Goal: Task Accomplishment & Management: Use online tool/utility

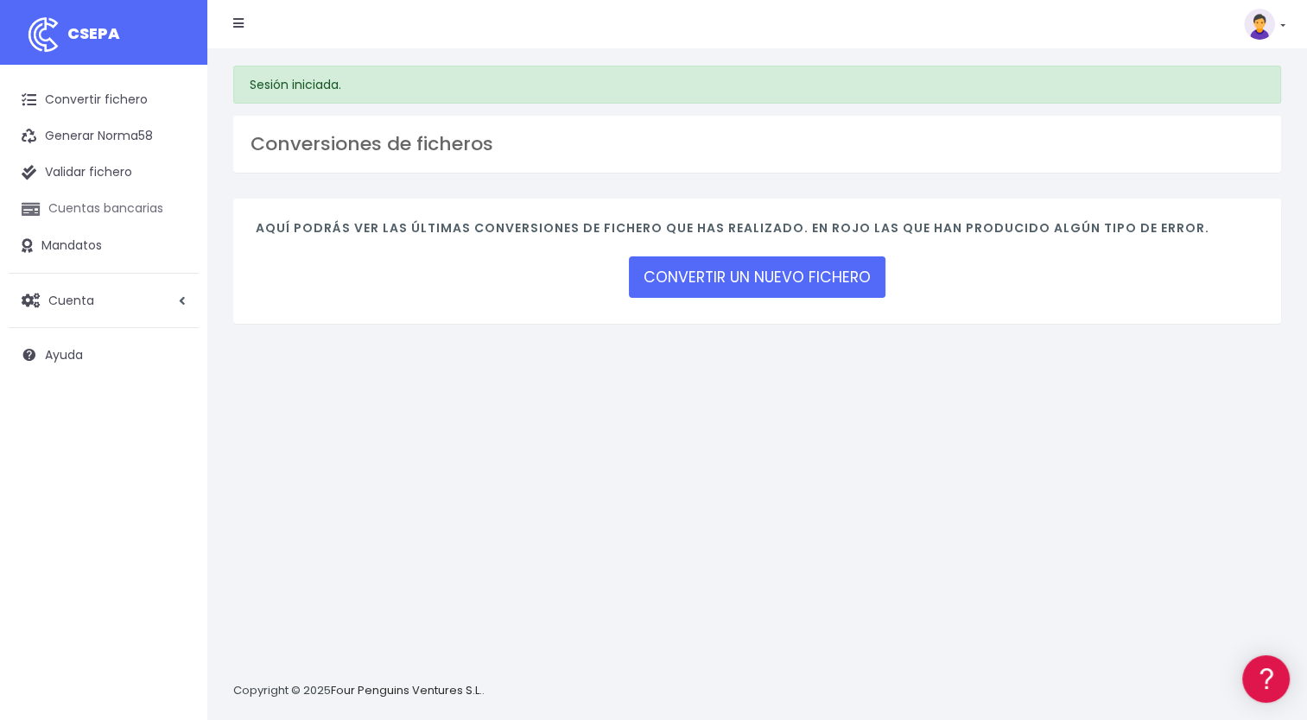
click at [86, 213] on link "Cuentas bancarias" at bounding box center [104, 209] width 190 height 36
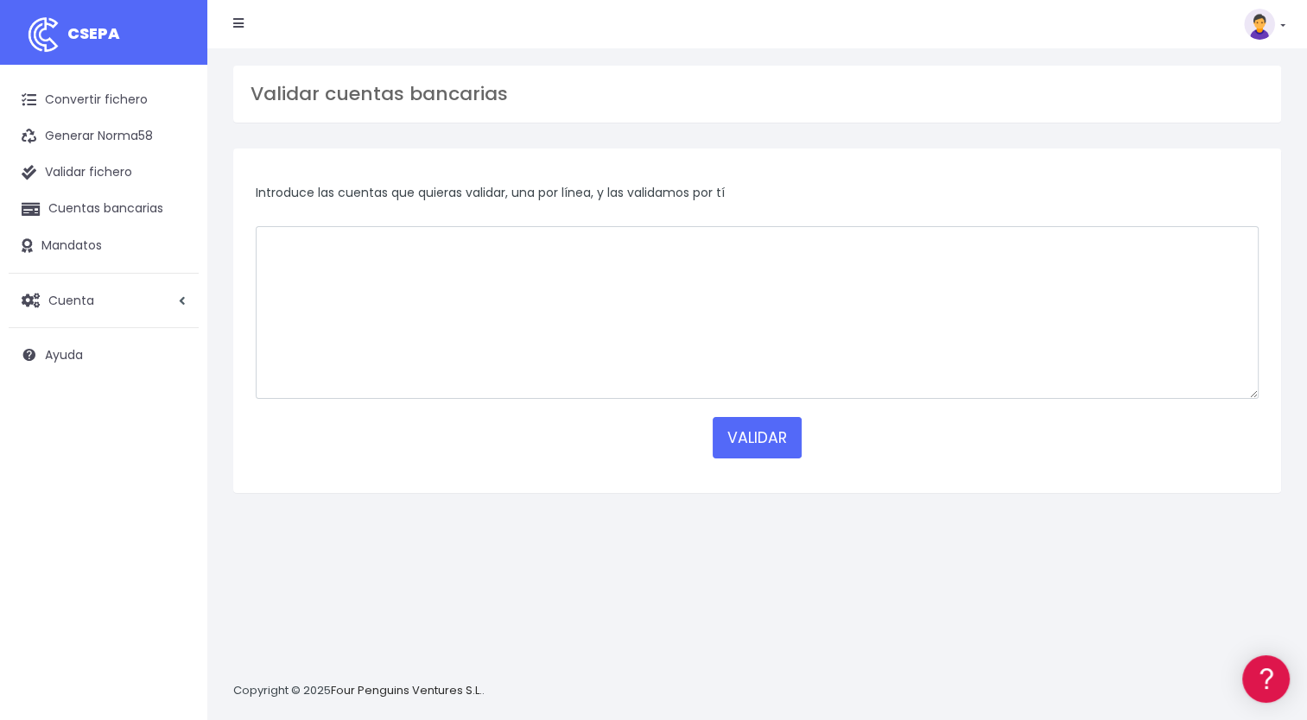
click at [1264, 25] on img at bounding box center [1259, 24] width 31 height 31
click at [1194, 119] on link "Facturación" at bounding box center [1224, 108] width 119 height 32
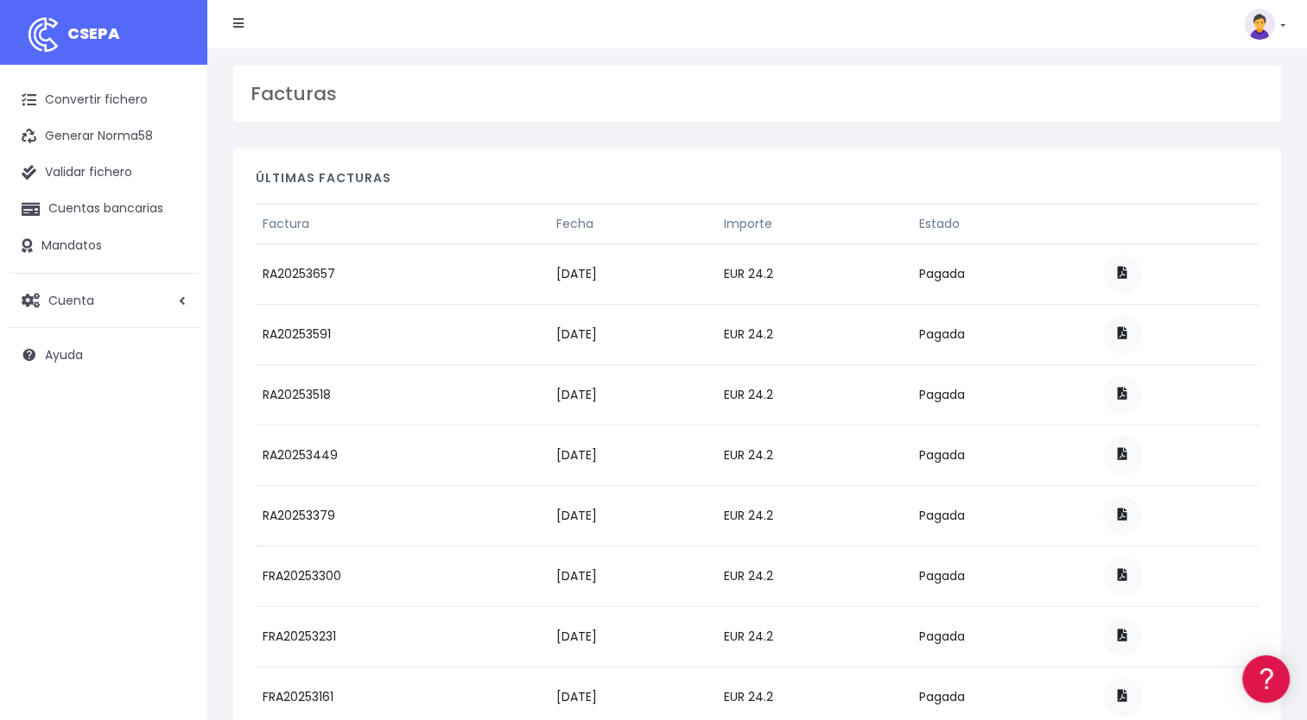
click at [1260, 28] on img at bounding box center [1259, 24] width 31 height 31
click at [97, 104] on link "Convertir fichero" at bounding box center [104, 100] width 190 height 36
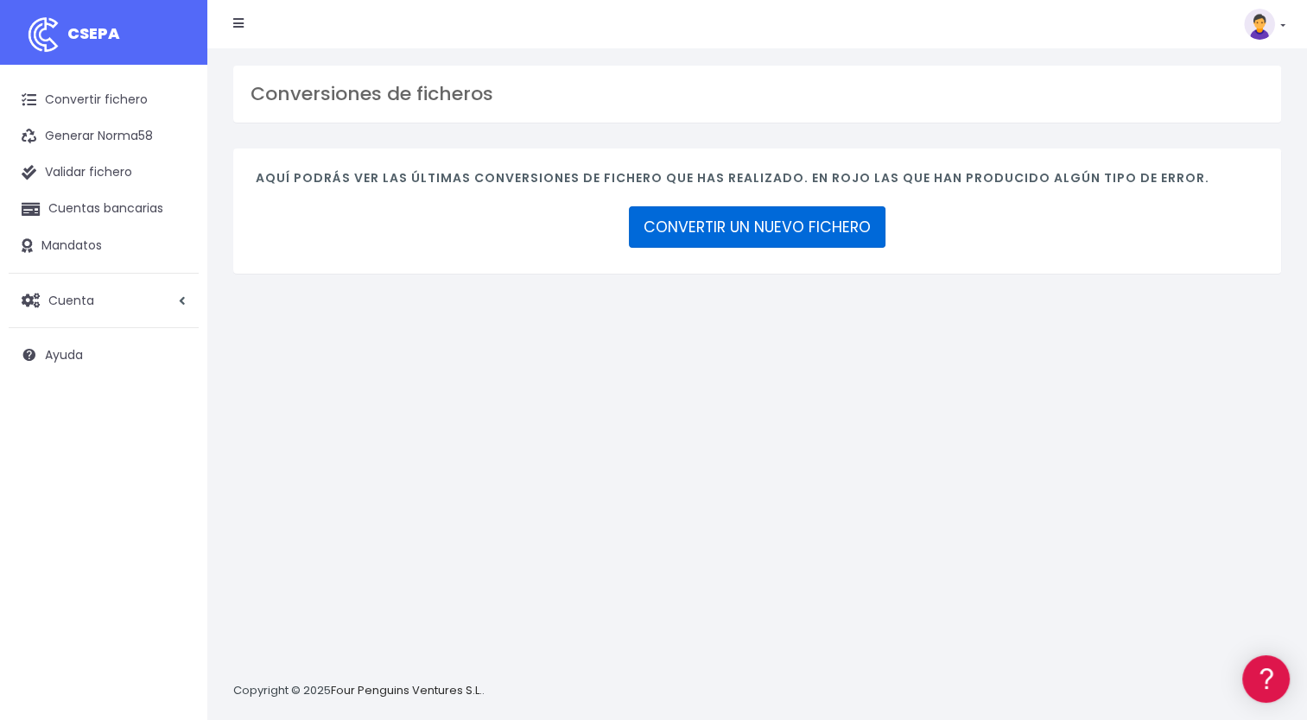
click at [696, 225] on link "CONVERTIR UN NUEVO FICHERO" at bounding box center [757, 226] width 257 height 41
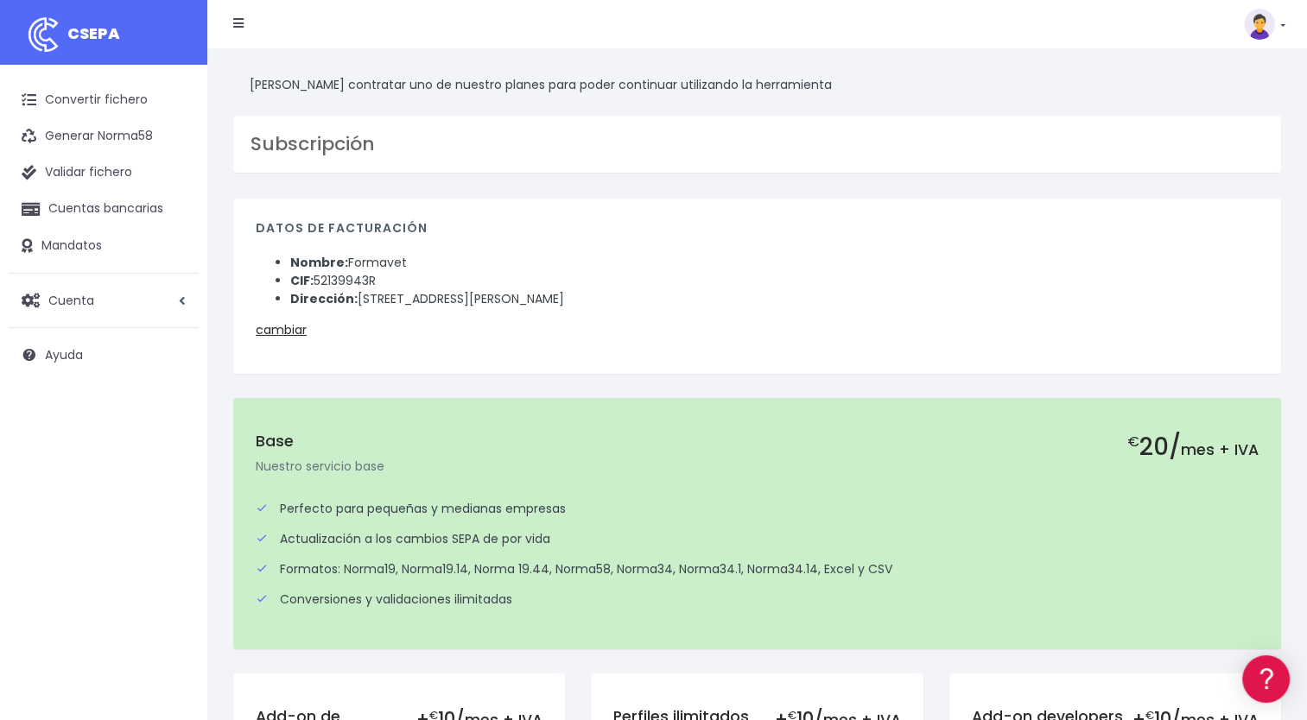
click at [1277, 18] on link at bounding box center [1264, 24] width 41 height 31
click at [1207, 69] on link "Suscripción" at bounding box center [1224, 76] width 119 height 32
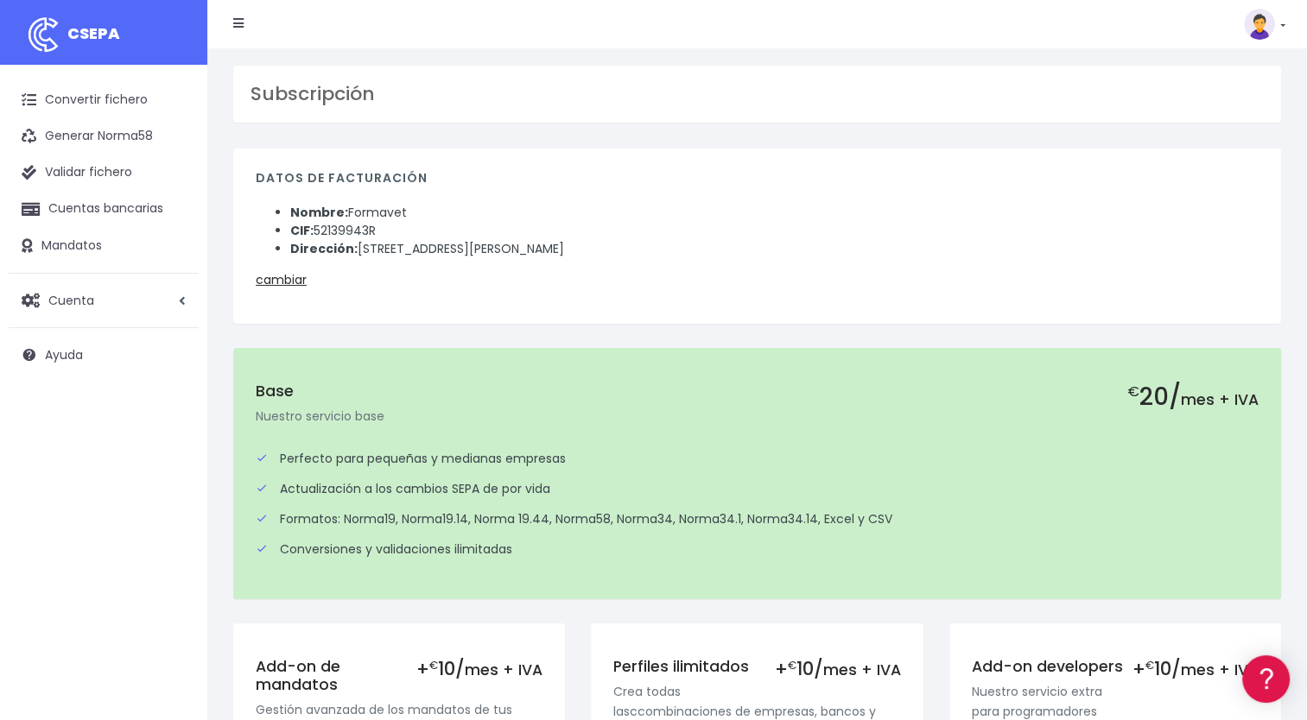
click at [1287, 23] on nav "CSEPA Suscripción Facturación API [GEOGRAPHIC_DATA] Salir" at bounding box center [756, 24] width 1099 height 48
click at [1282, 27] on link at bounding box center [1264, 24] width 41 height 31
click at [89, 299] on span "Cuenta" at bounding box center [71, 299] width 46 height 17
click at [62, 337] on link "Perfiles" at bounding box center [113, 342] width 171 height 31
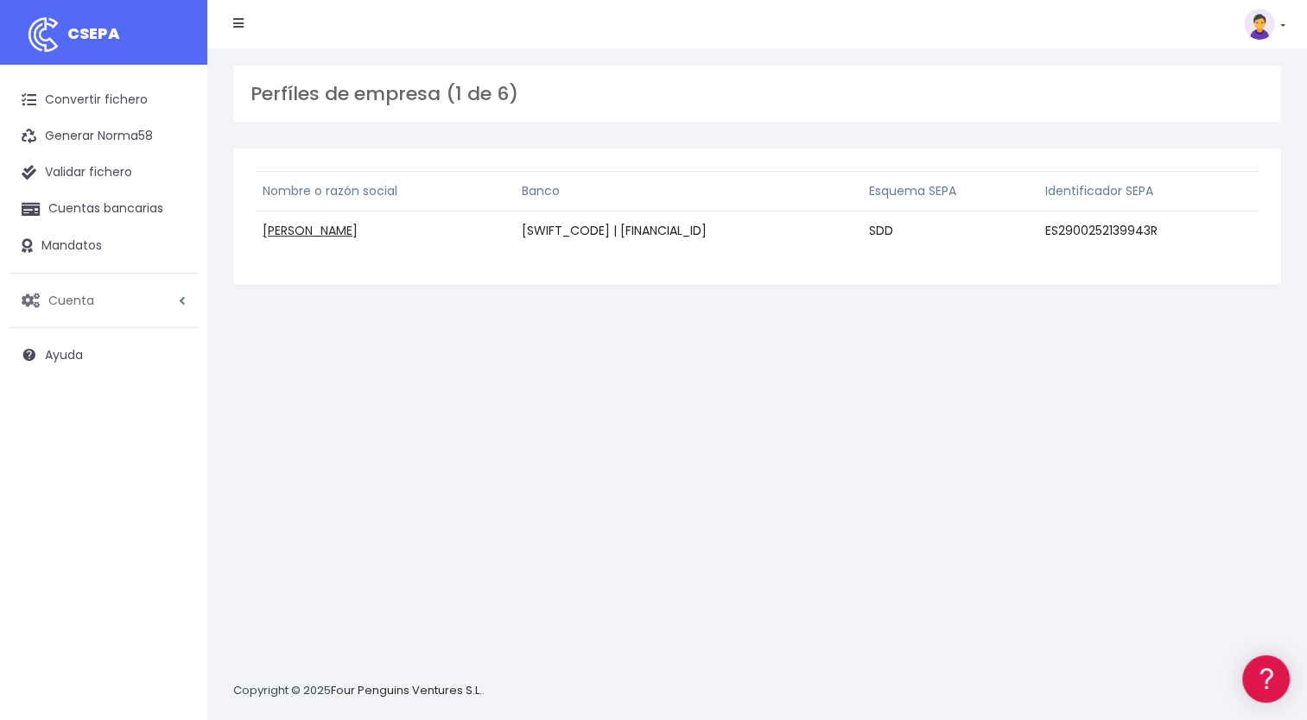
click at [83, 306] on span "Cuenta" at bounding box center [71, 299] width 46 height 17
click at [82, 377] on link "Suscripción" at bounding box center [113, 373] width 171 height 31
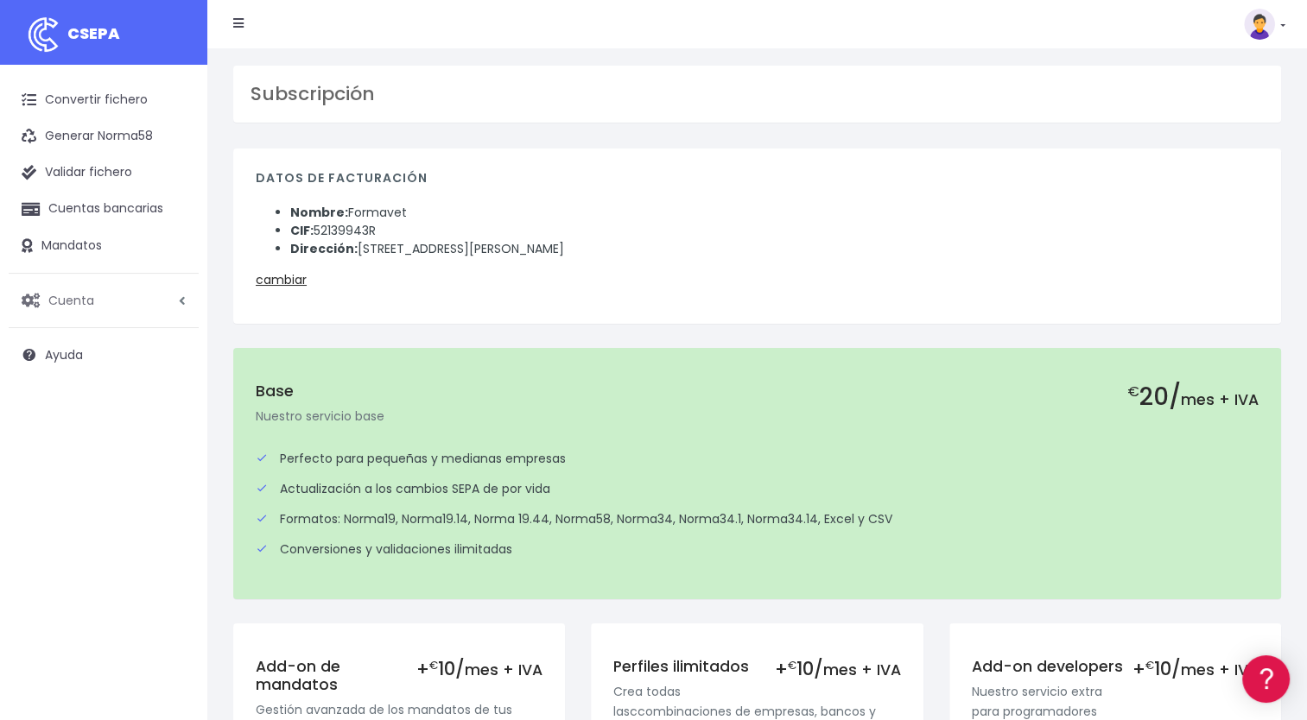
click at [70, 299] on span "Cuenta" at bounding box center [71, 299] width 46 height 17
click at [72, 400] on link "Facturación" at bounding box center [113, 404] width 171 height 31
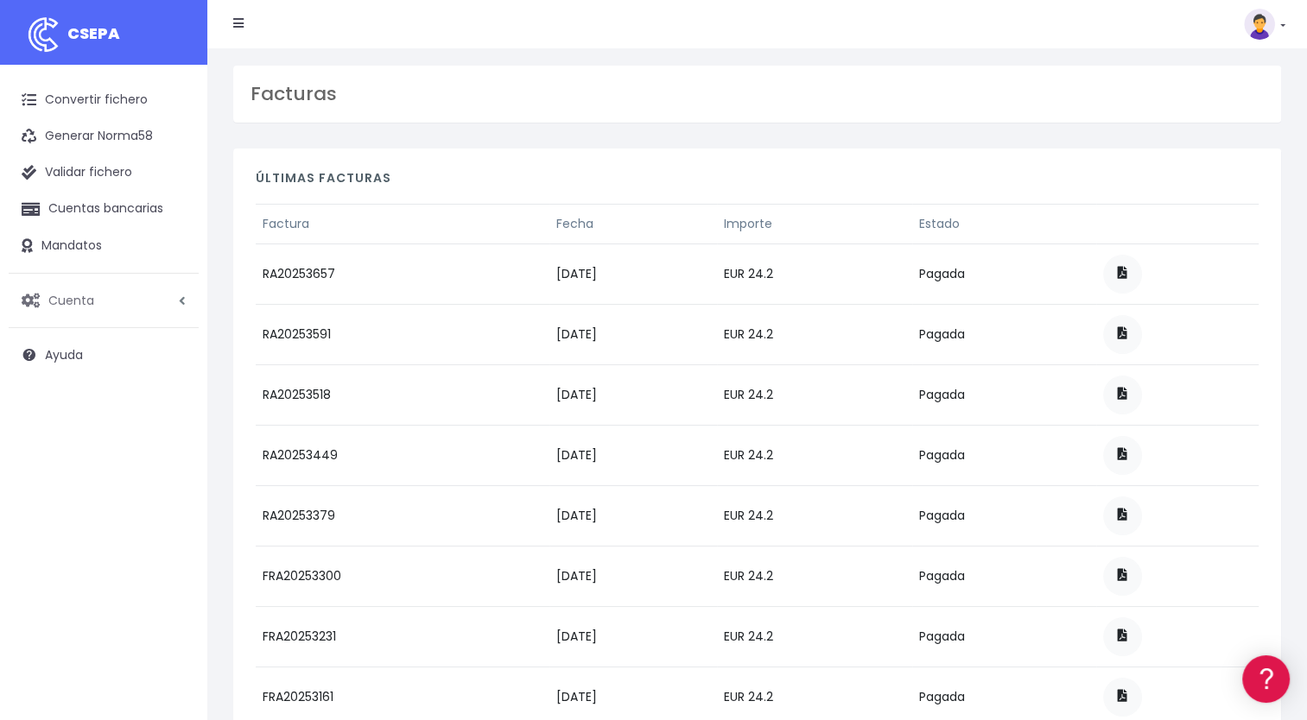
click at [79, 297] on span "Cuenta" at bounding box center [71, 299] width 46 height 17
click at [59, 340] on link "Perfiles" at bounding box center [113, 342] width 171 height 31
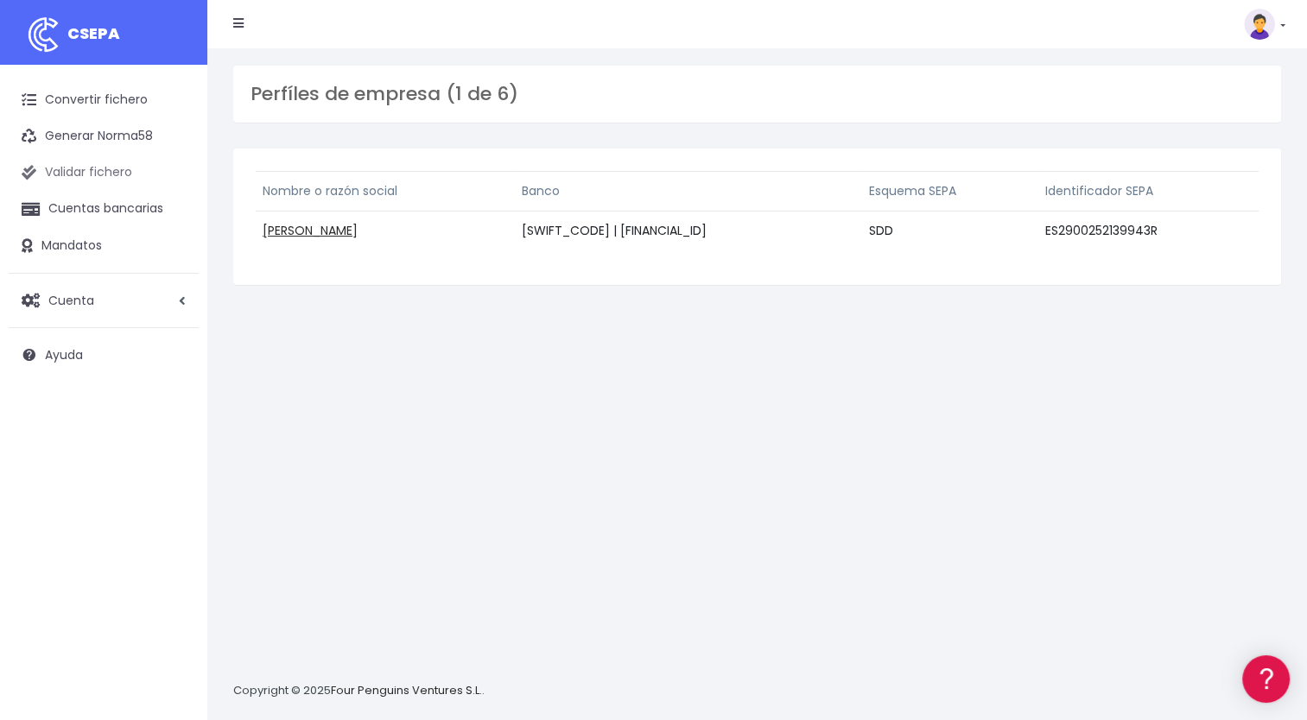
click at [112, 174] on link "Validar fichero" at bounding box center [104, 173] width 190 height 36
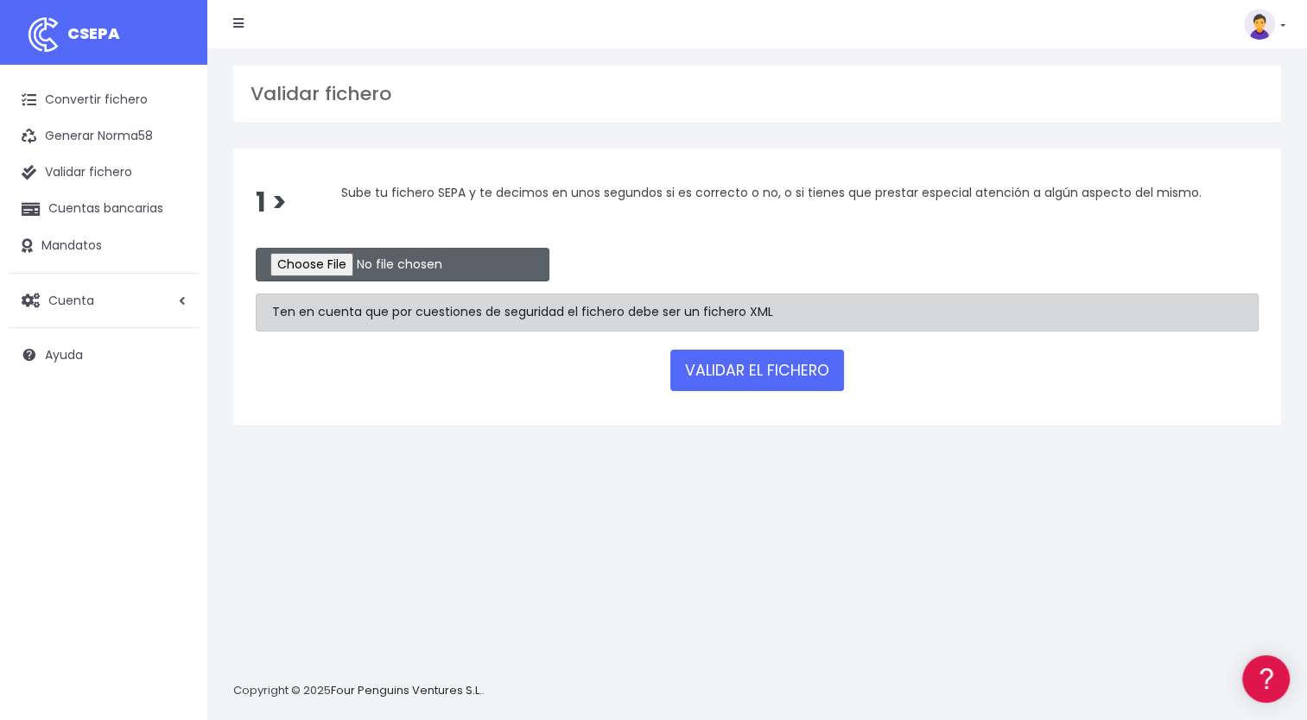
click at [297, 265] on input "file" at bounding box center [403, 265] width 294 height 34
type input "C:\fakepath\Remesa OCTUBRE 2025_CSV.csv"
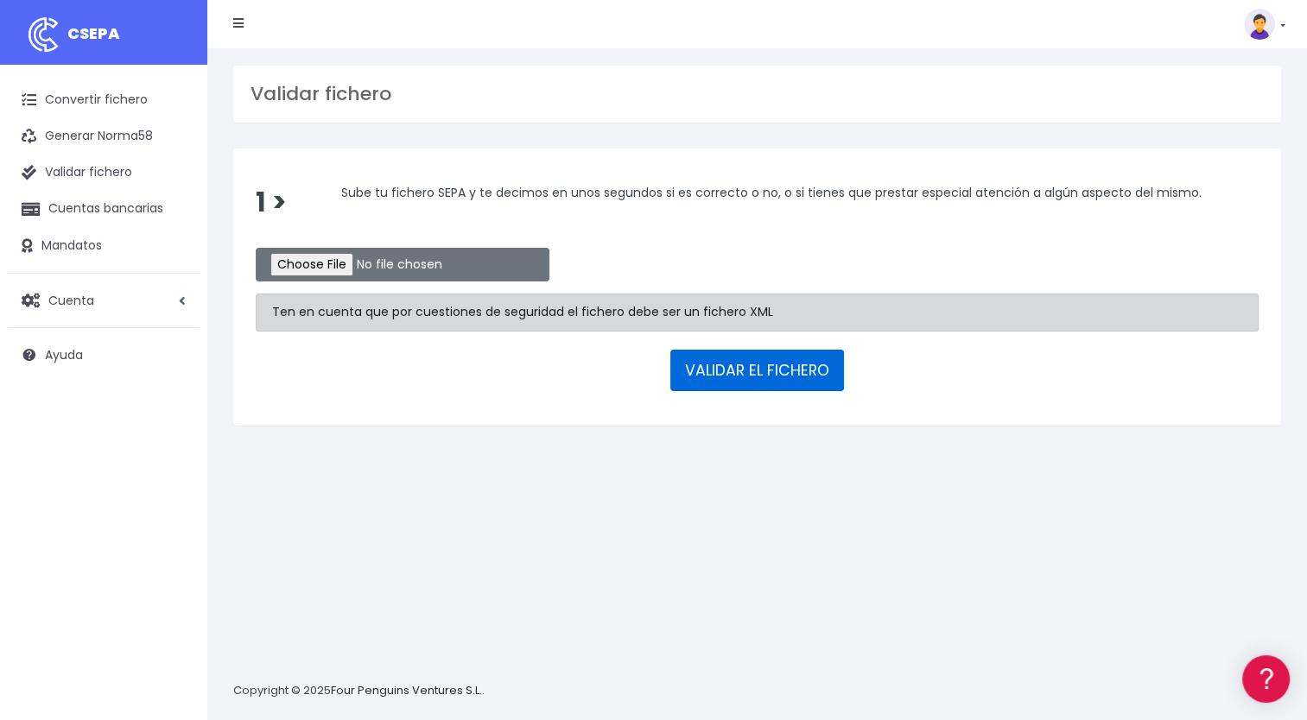
click at [741, 371] on button "VALIDAR EL FICHERO" at bounding box center [757, 370] width 174 height 41
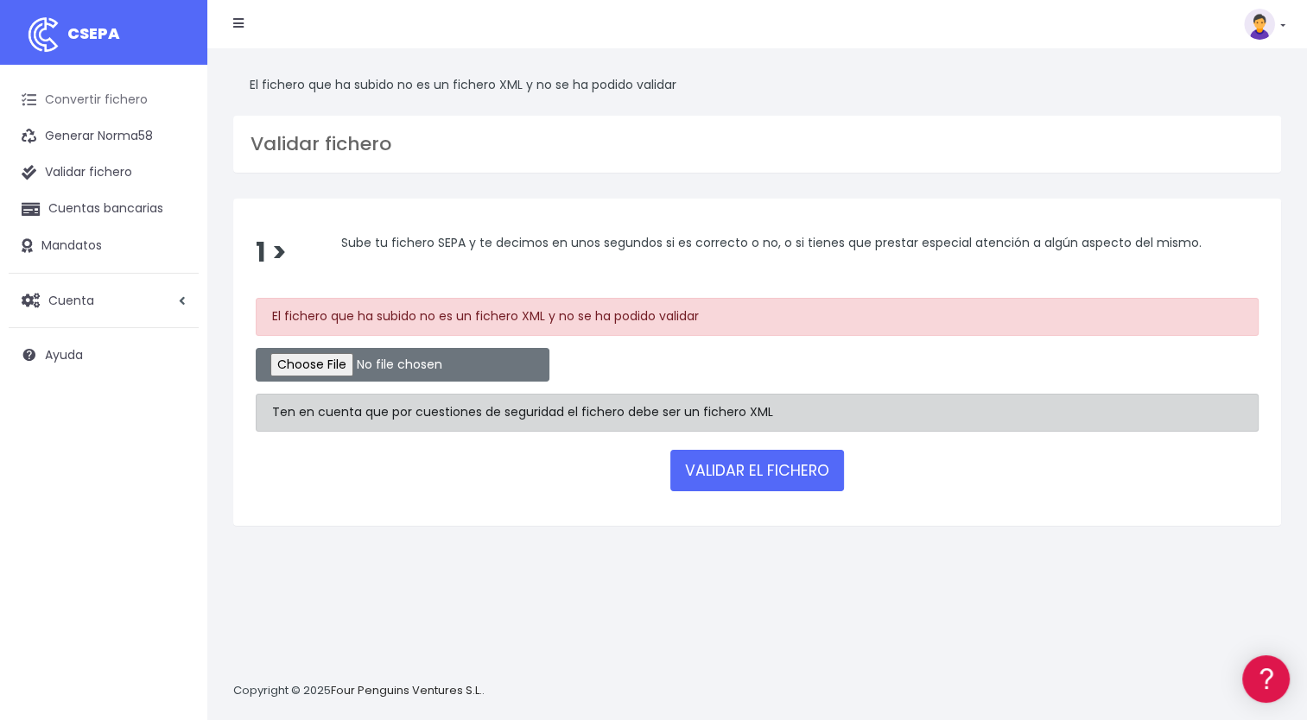
click at [84, 105] on link "Convertir fichero" at bounding box center [104, 100] width 190 height 36
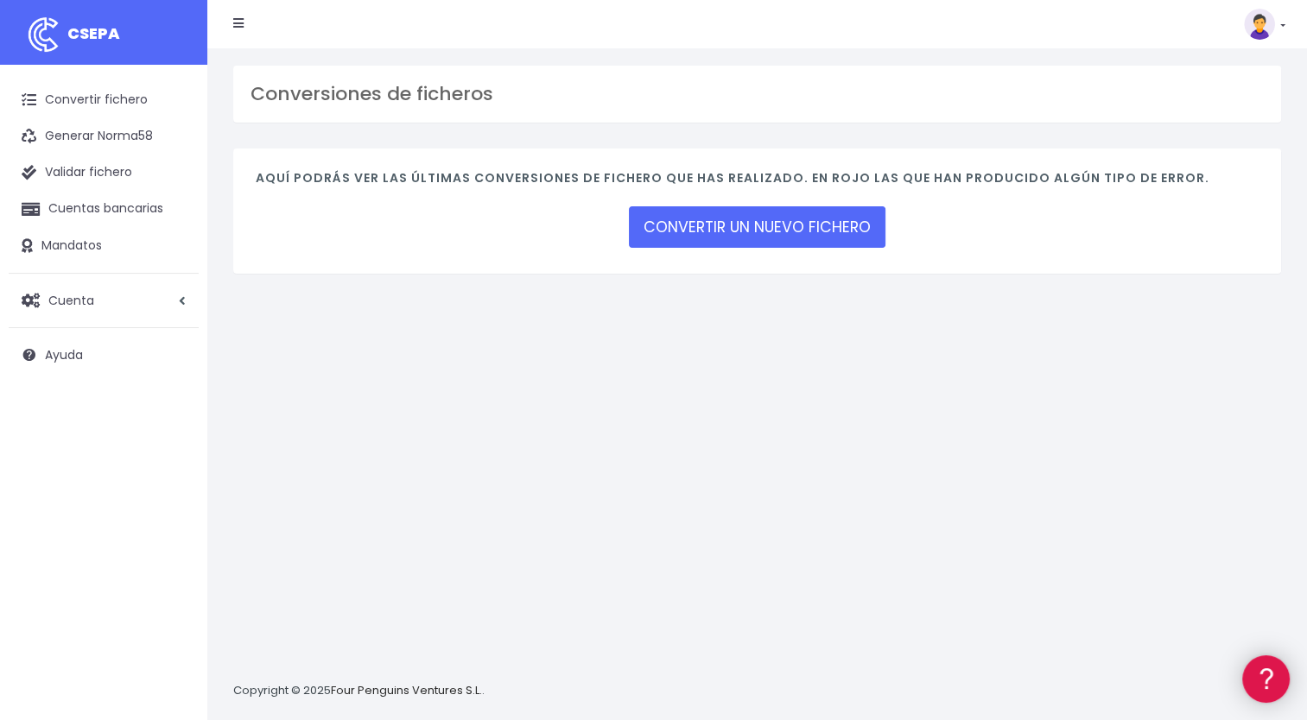
click at [1282, 687] on link at bounding box center [1266, 680] width 48 height 48
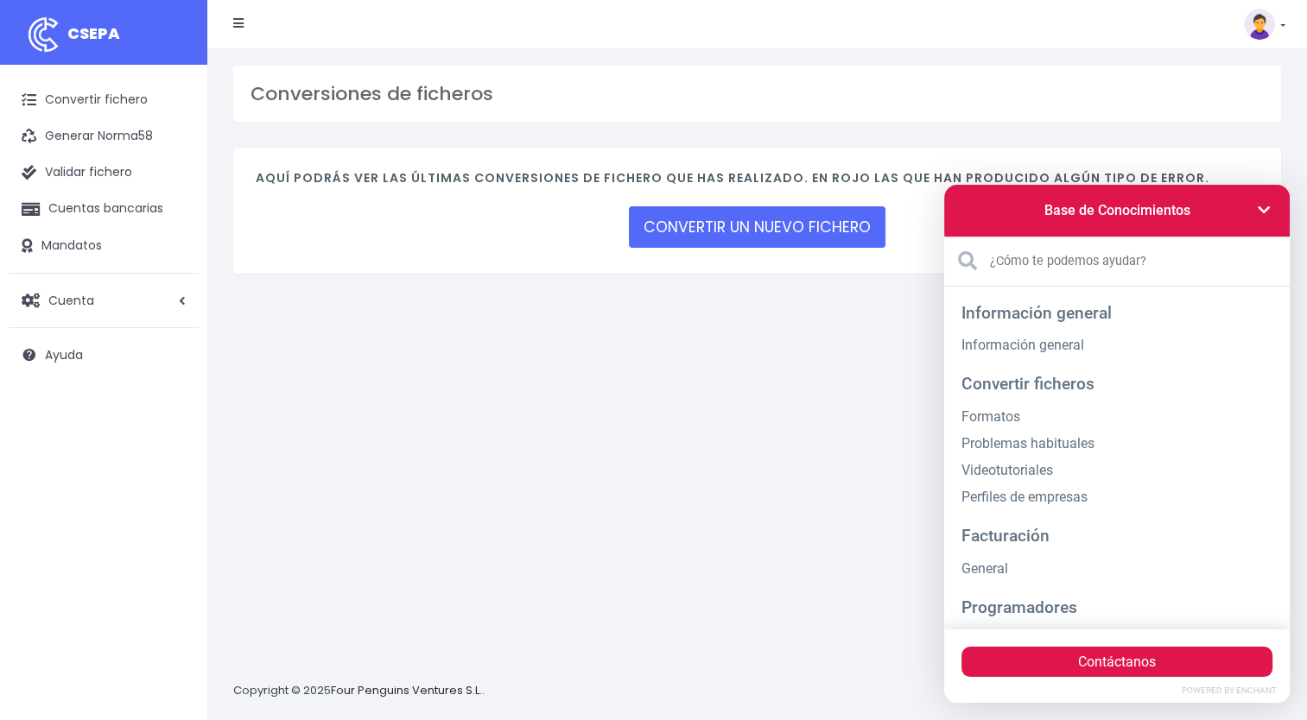
click at [701, 314] on div "Conversiones de ficheros Aquí podrás ver las últimas conversiones de fichero qu…" at bounding box center [756, 384] width 1099 height 672
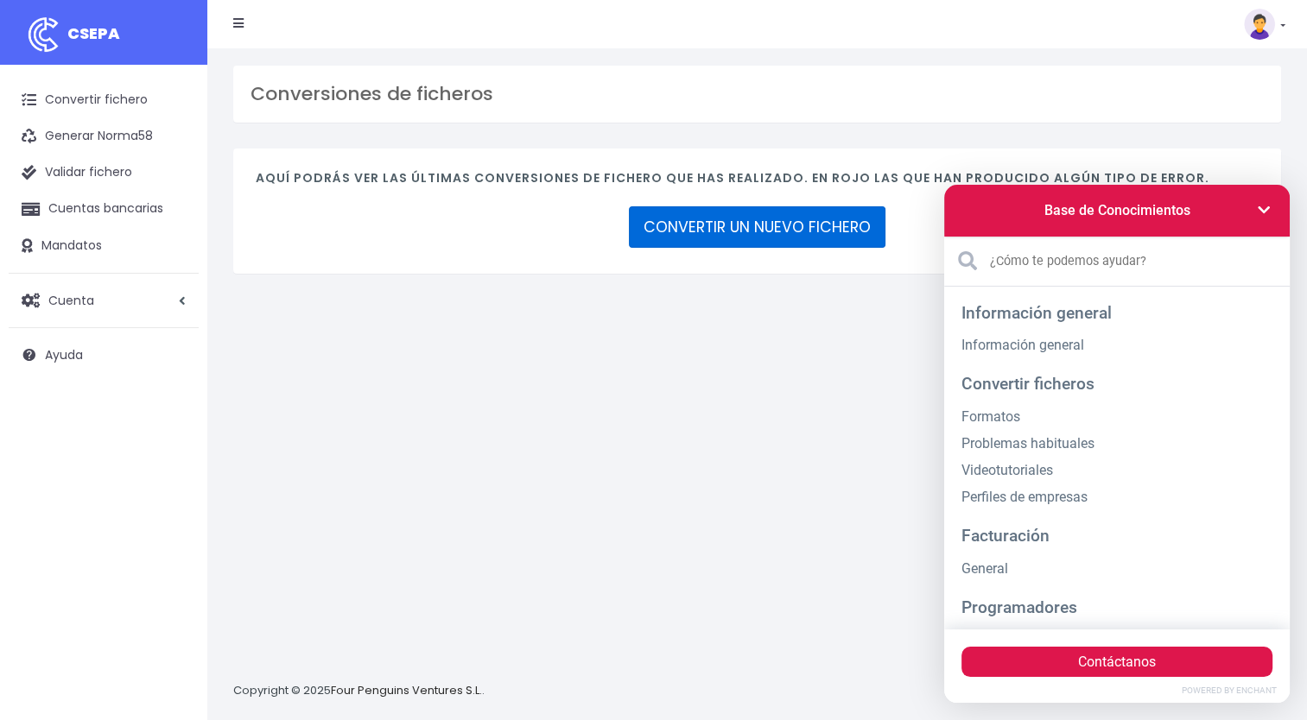
click at [728, 218] on link "CONVERTIR UN NUEVO FICHERO" at bounding box center [757, 226] width 257 height 41
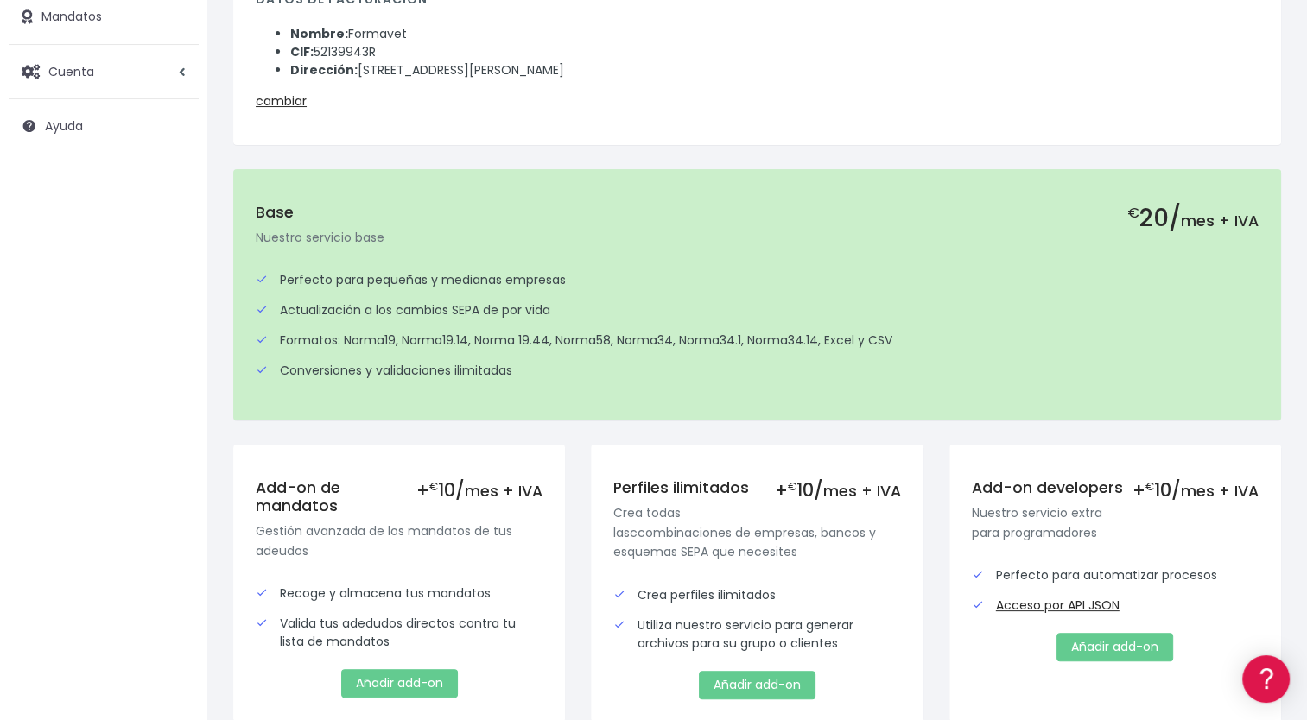
scroll to position [345, 0]
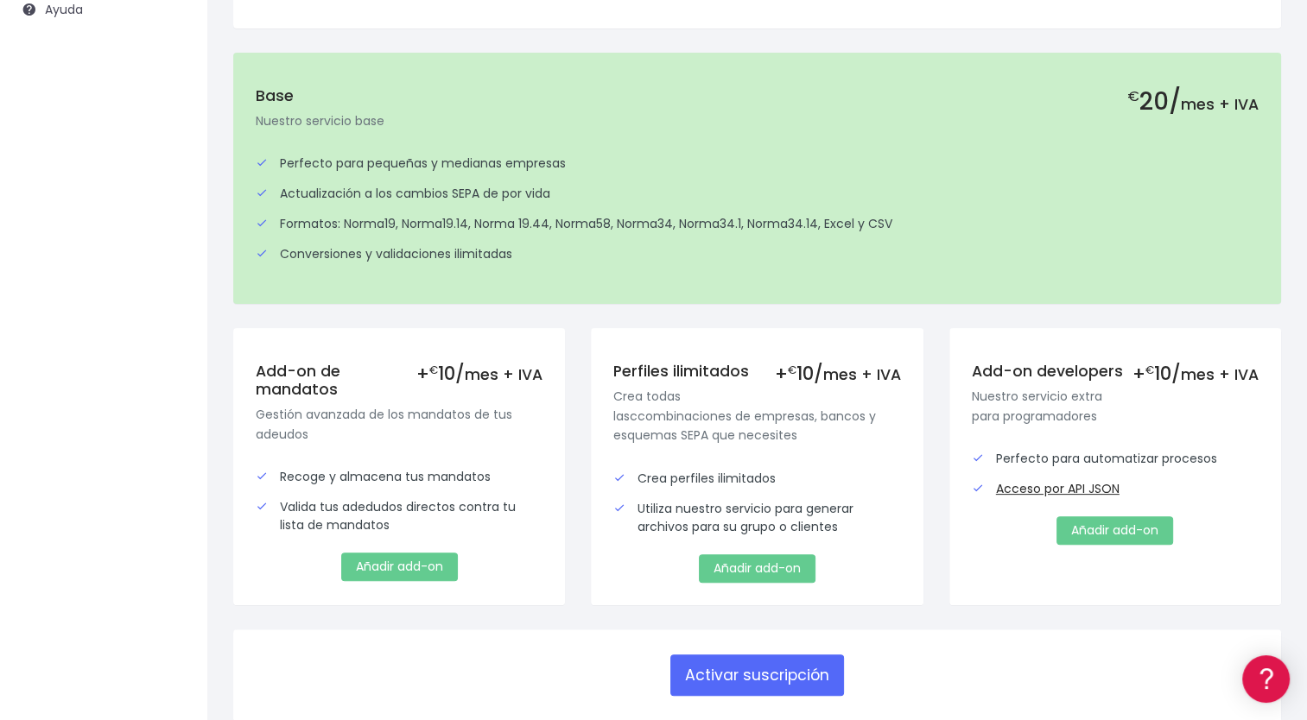
click at [539, 260] on div "Conversiones y validaciones ilimitadas" at bounding box center [757, 254] width 1003 height 18
click at [705, 677] on button "Activar suscripción" at bounding box center [757, 675] width 174 height 41
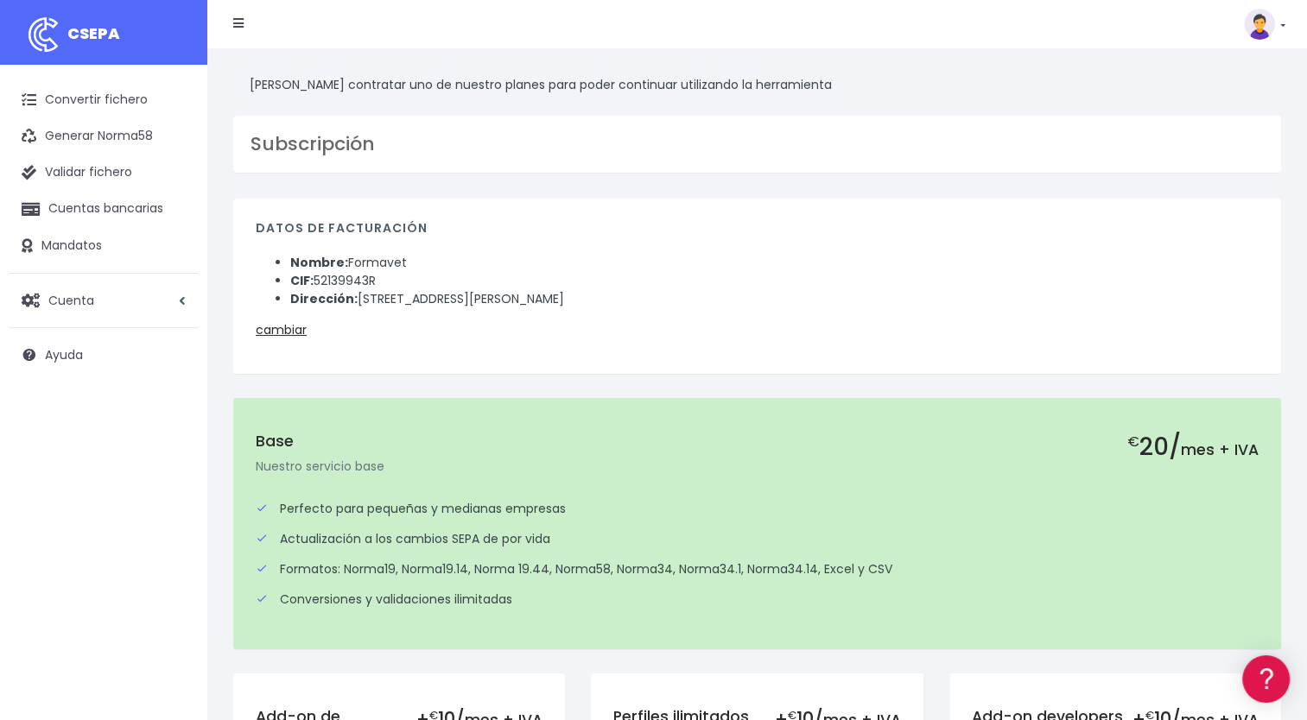
drag, startPoint x: 1285, startPoint y: 21, endPoint x: 1276, endPoint y: 33, distance: 14.9
click at [1285, 22] on nav "CSEPA Suscripción Facturación API Ayuda Salir" at bounding box center [756, 24] width 1099 height 48
click at [1276, 34] on link at bounding box center [1264, 24] width 41 height 31
click at [1192, 191] on link "Ayuda" at bounding box center [1224, 190] width 119 height 32
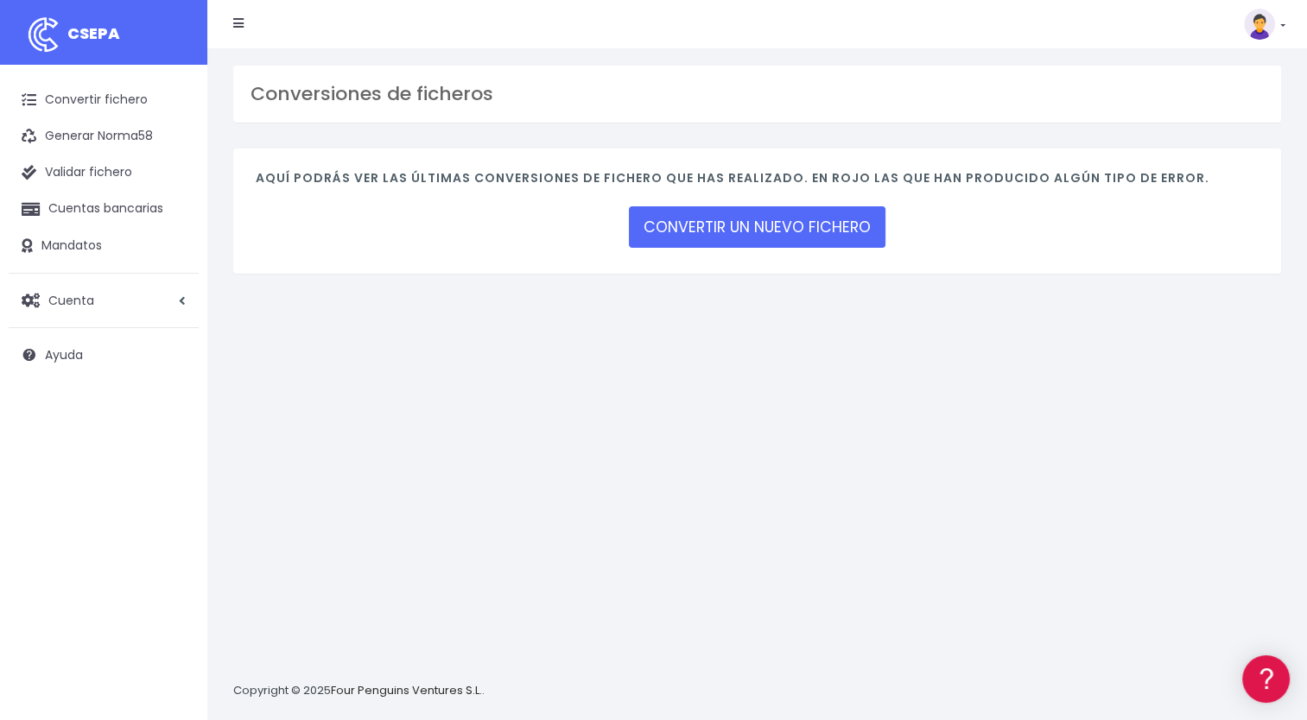
click at [1279, 26] on link at bounding box center [1264, 24] width 41 height 31
click at [1211, 71] on link "Suscripción" at bounding box center [1224, 76] width 119 height 32
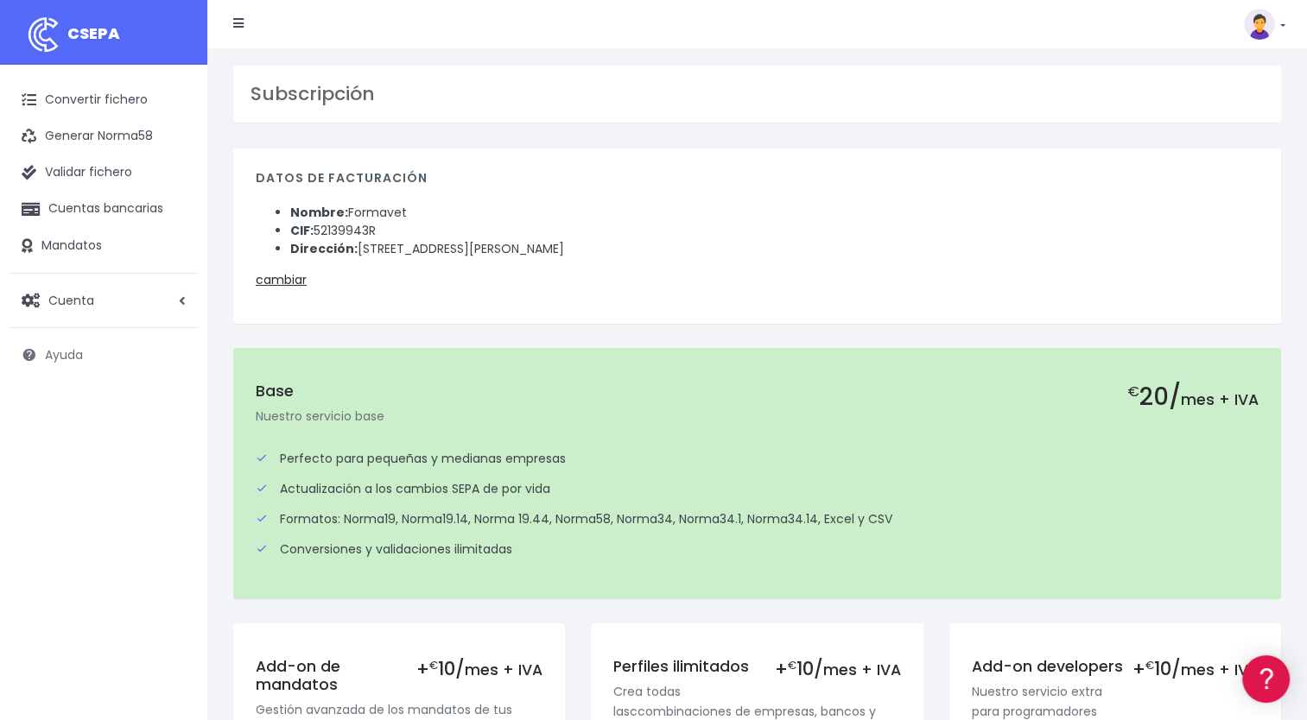
click at [56, 356] on span "Ayuda" at bounding box center [64, 354] width 38 height 17
click at [52, 299] on span "Cuenta" at bounding box center [71, 299] width 46 height 17
click at [61, 369] on link "Suscripción" at bounding box center [113, 373] width 171 height 31
click at [63, 301] on span "Cuenta" at bounding box center [71, 299] width 46 height 17
click at [63, 344] on link "Perfiles" at bounding box center [113, 342] width 171 height 31
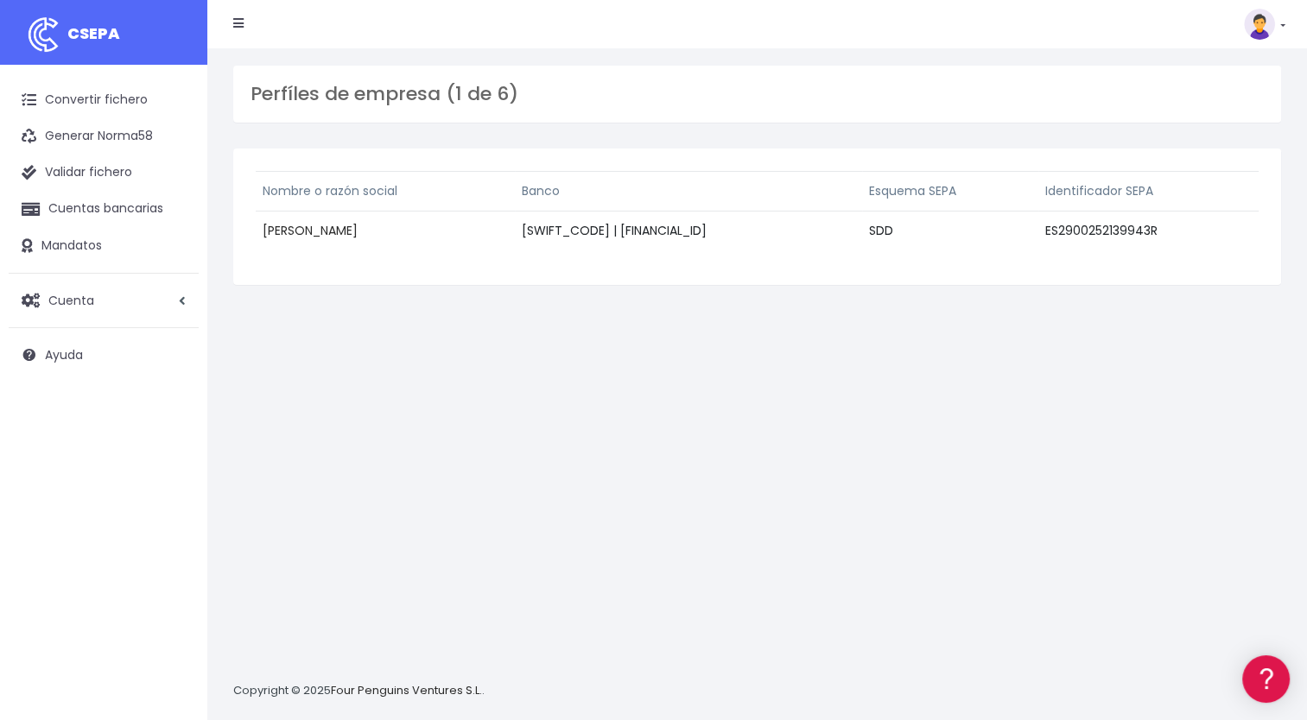
click at [329, 230] on link "Eduardo Vijil" at bounding box center [310, 230] width 95 height 17
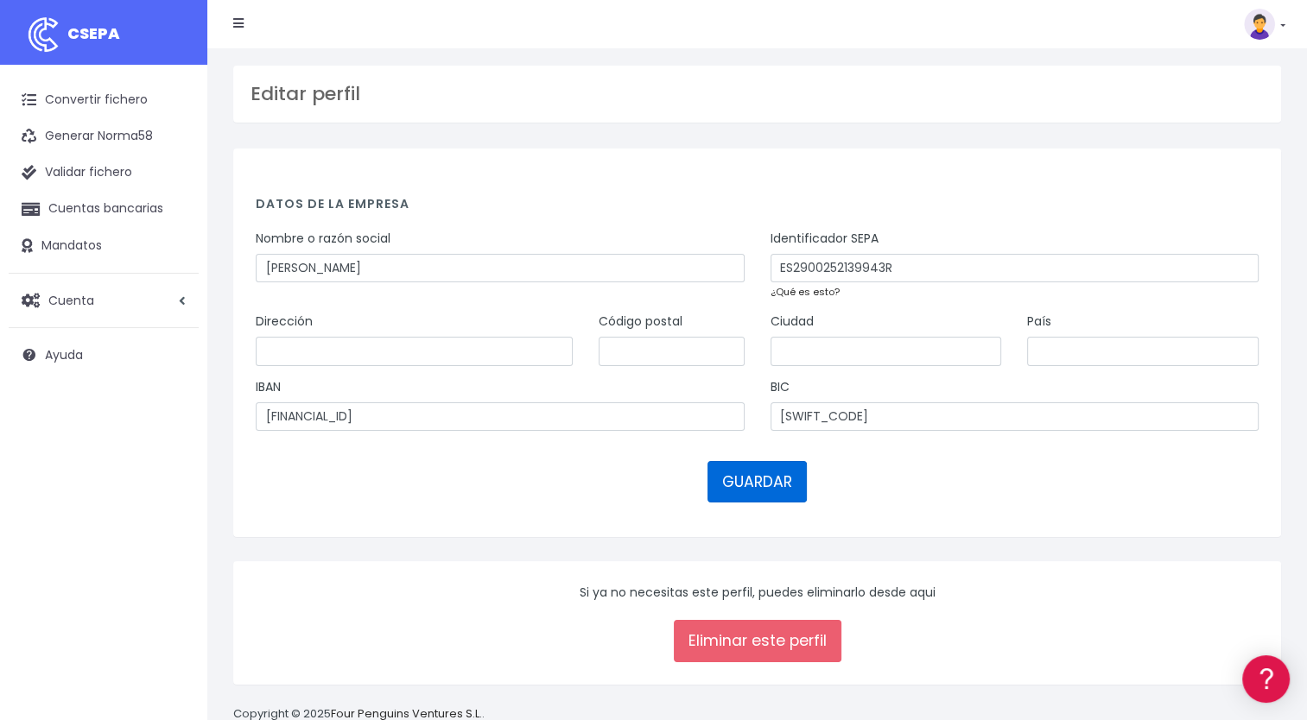
click at [751, 483] on button "GUARDAR" at bounding box center [756, 481] width 99 height 41
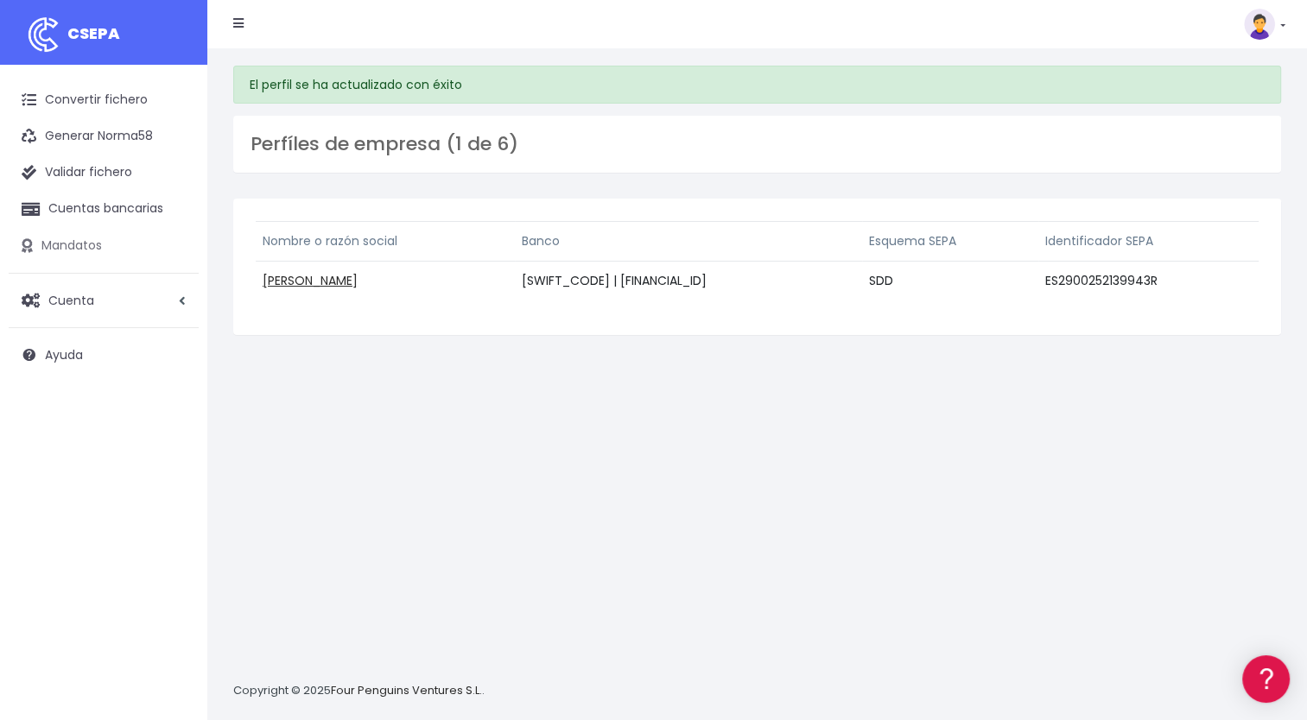
click at [63, 248] on link "Mandatos" at bounding box center [104, 246] width 190 height 36
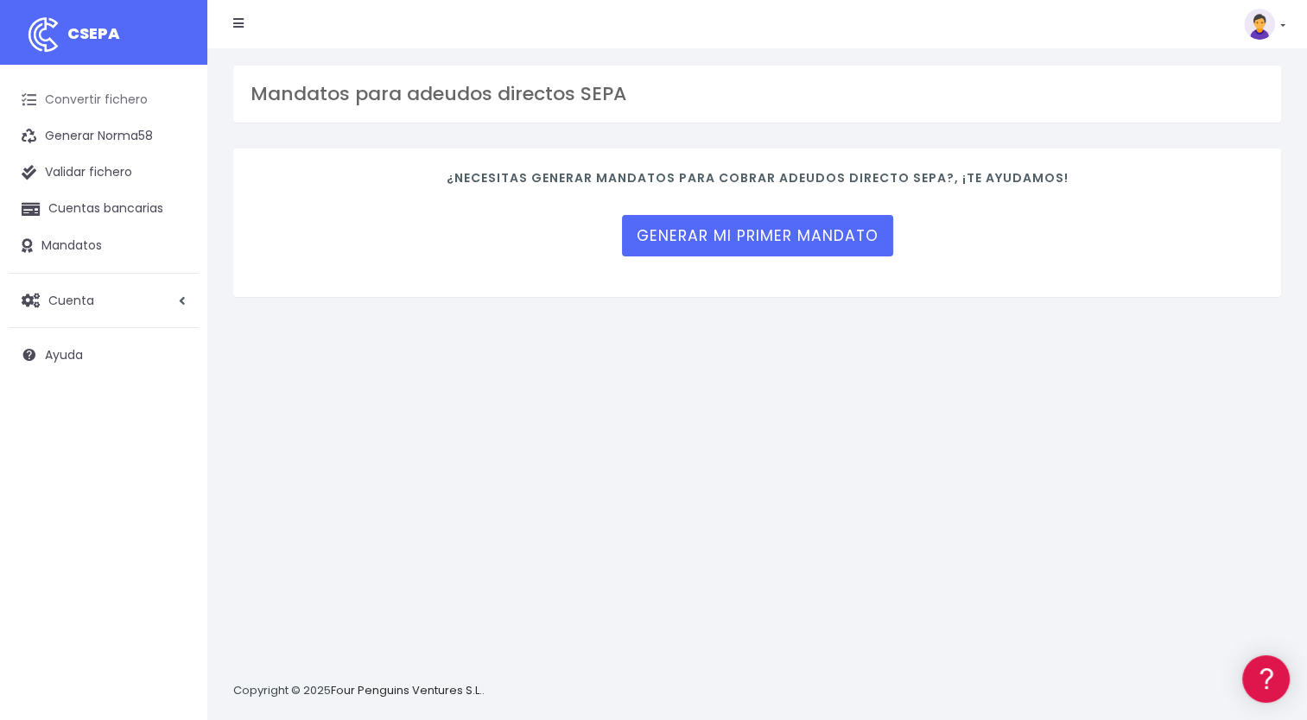
click at [79, 105] on link "Convertir fichero" at bounding box center [104, 100] width 190 height 36
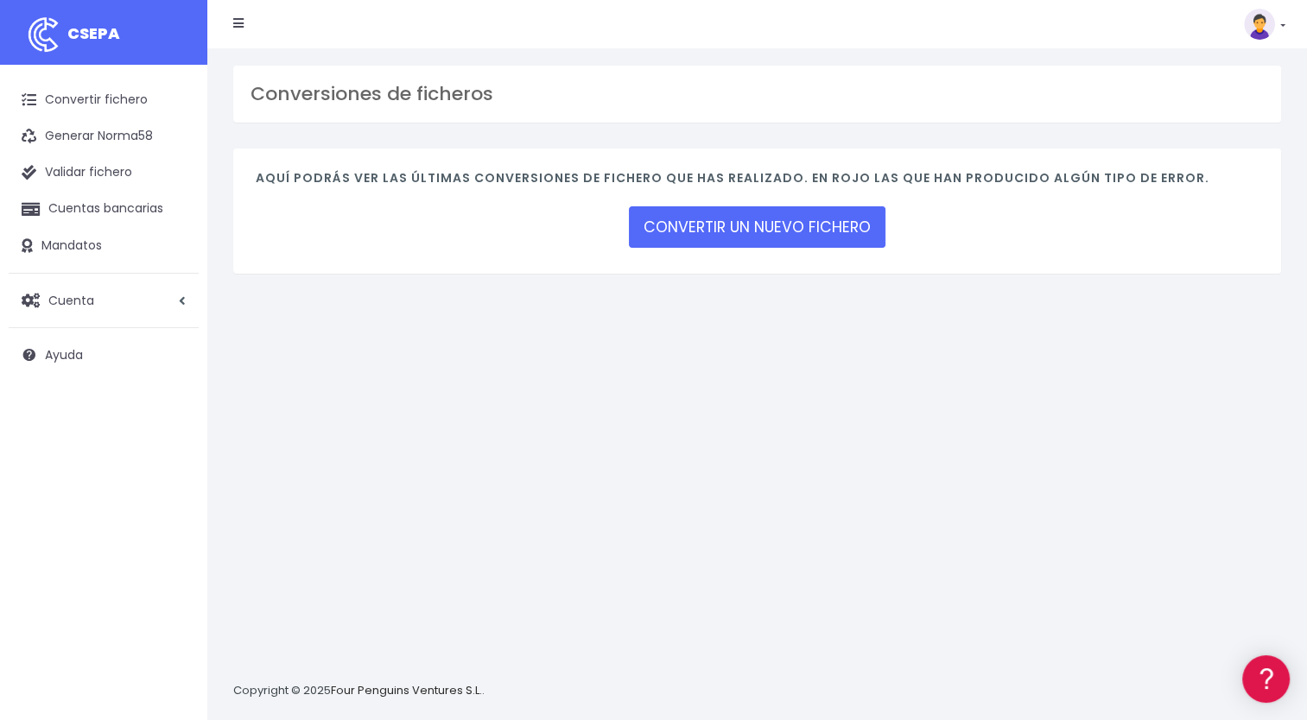
click at [238, 26] on icon at bounding box center [238, 23] width 10 height 12
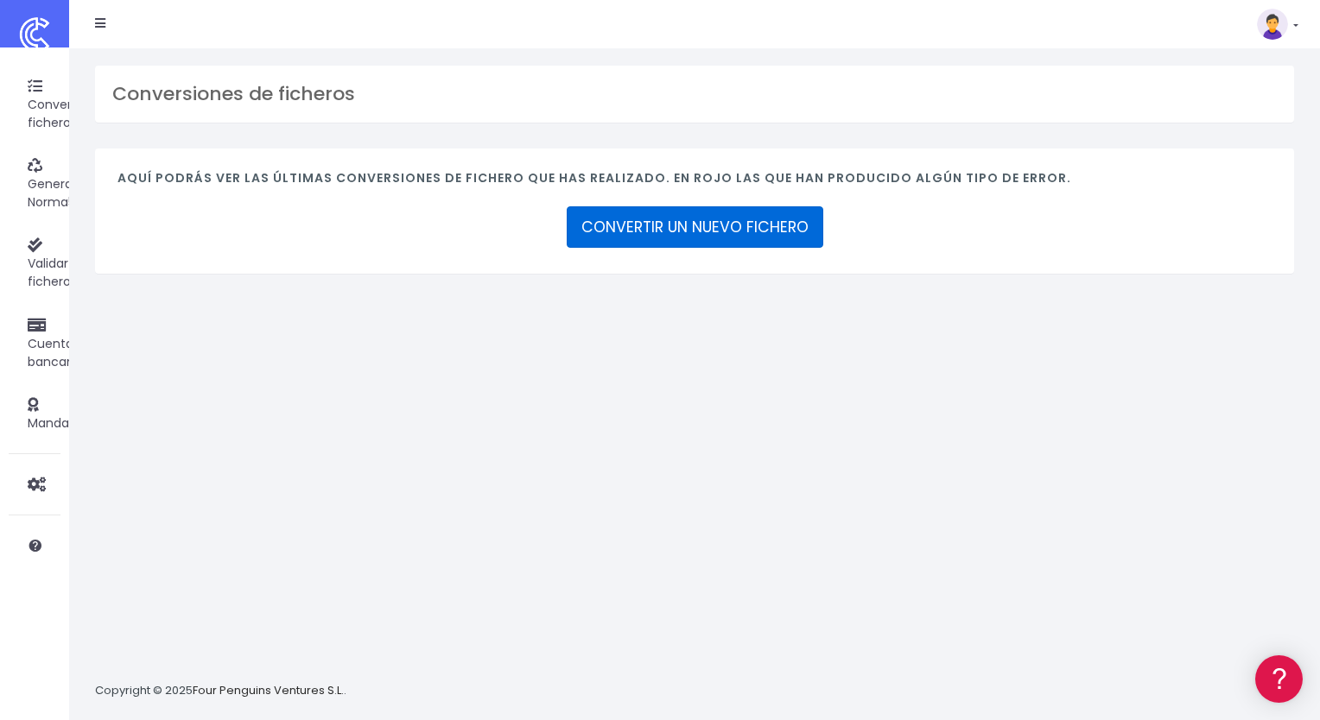
click at [620, 233] on link "CONVERTIR UN NUEVO FICHERO" at bounding box center [695, 226] width 257 height 41
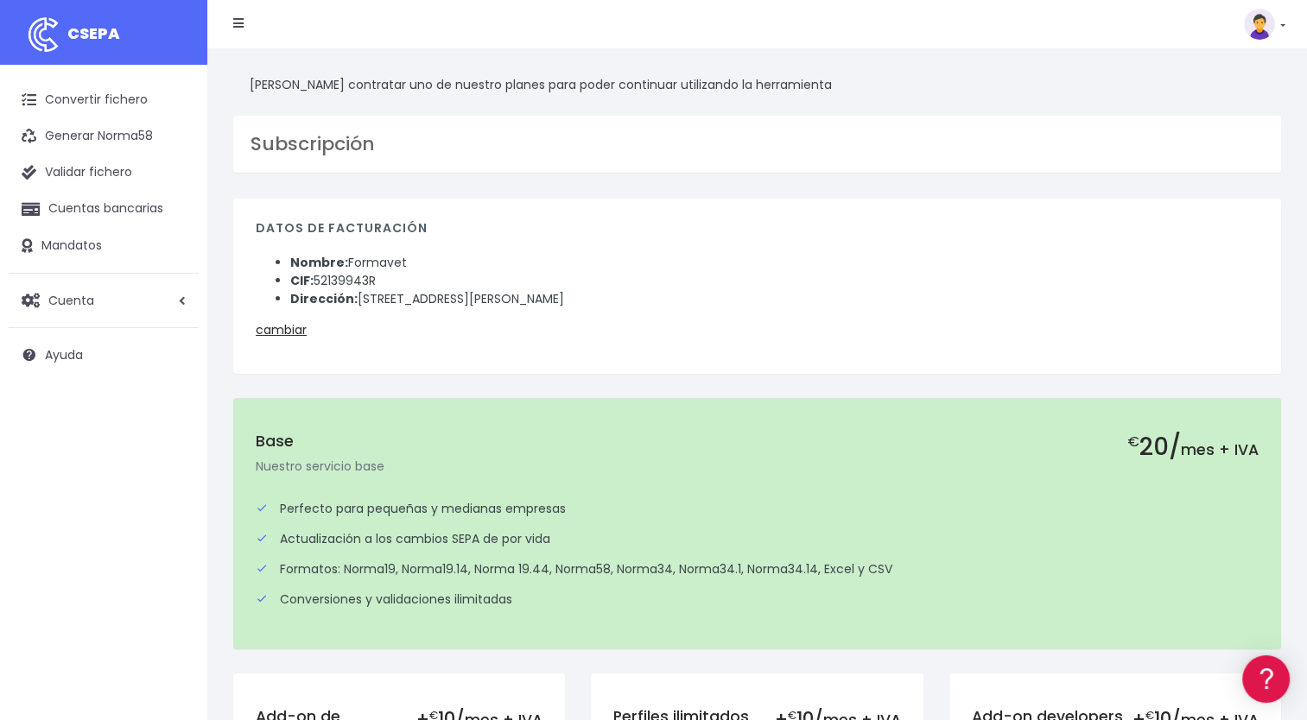
click at [231, 19] on li at bounding box center [238, 24] width 36 height 35
click at [241, 21] on icon at bounding box center [238, 23] width 10 height 12
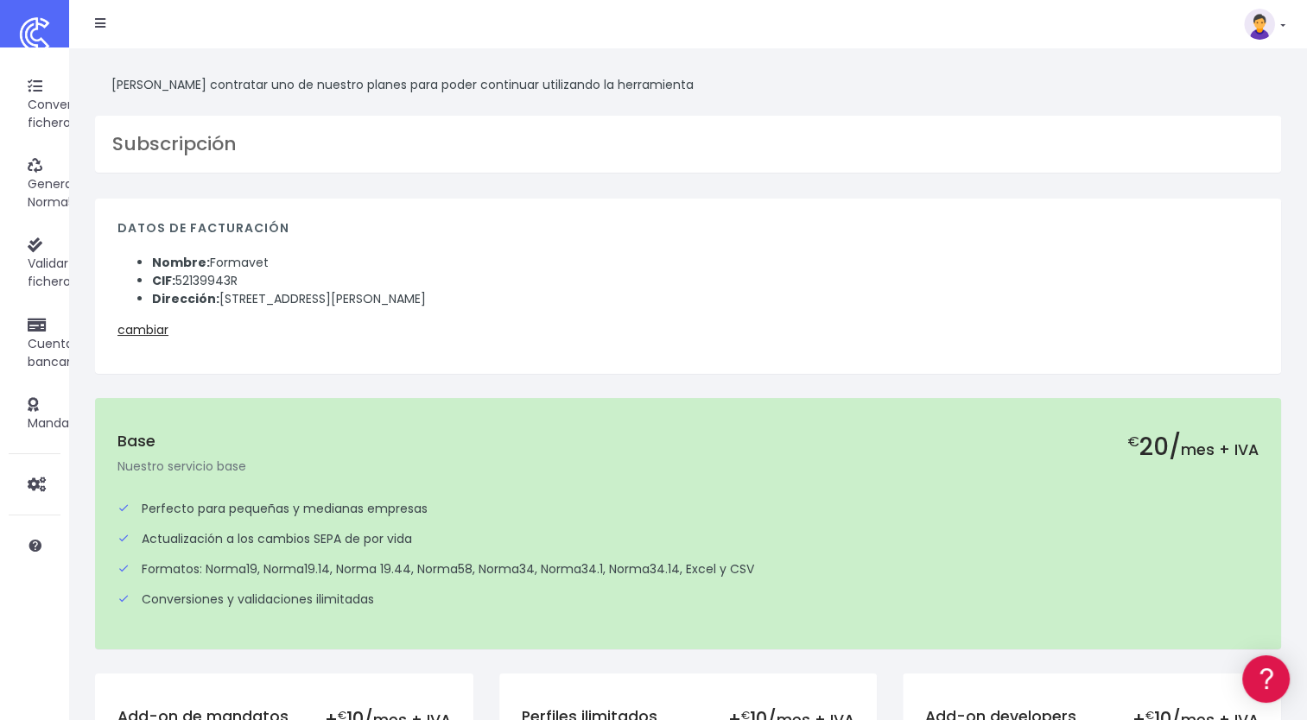
click at [1271, 25] on img at bounding box center [1259, 24] width 31 height 31
click at [1181, 137] on link "API" at bounding box center [1224, 140] width 119 height 32
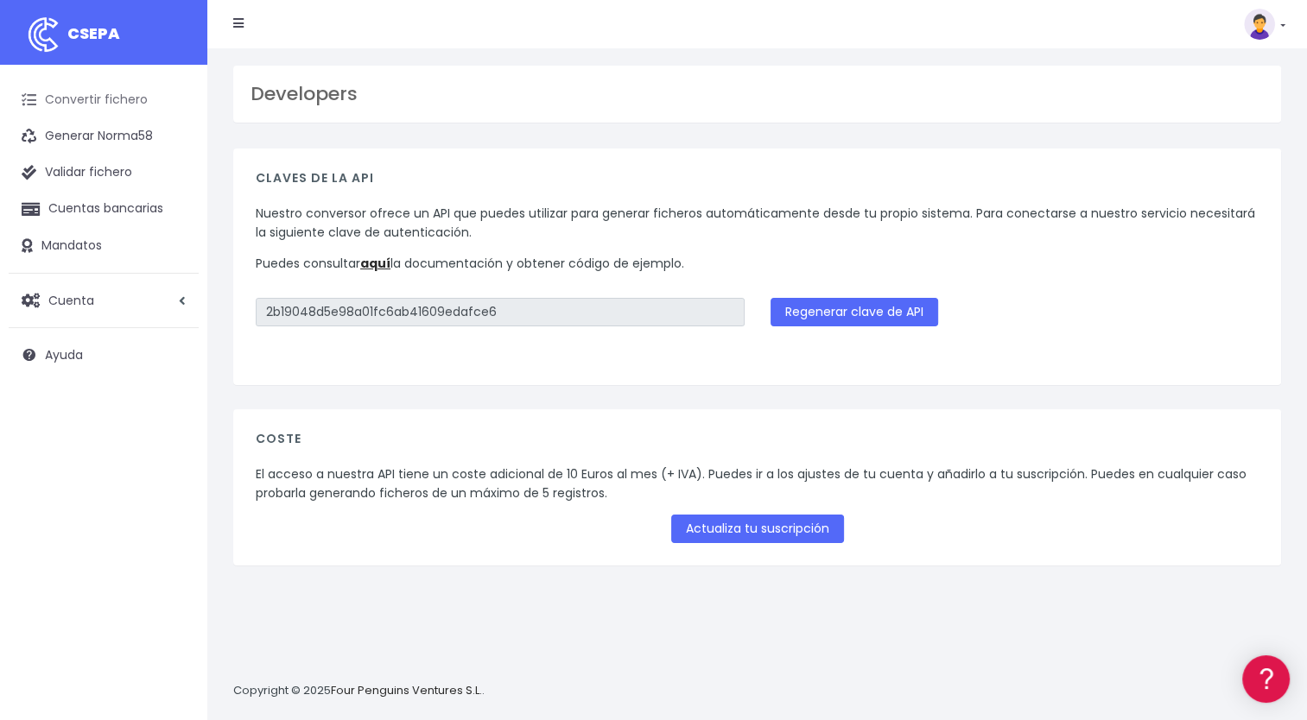
click at [138, 105] on link "Convertir fichero" at bounding box center [104, 100] width 190 height 36
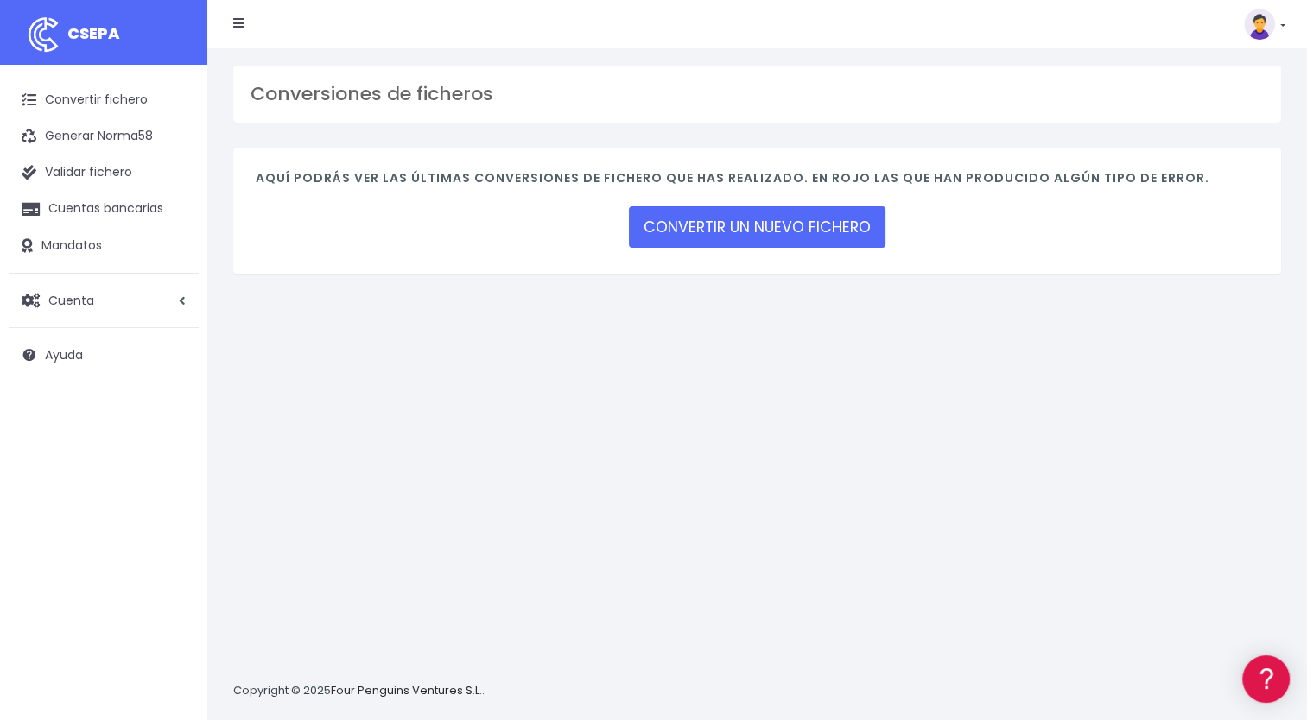
click at [78, 25] on span "CSEPA" at bounding box center [93, 33] width 53 height 22
click at [235, 19] on icon at bounding box center [238, 23] width 10 height 12
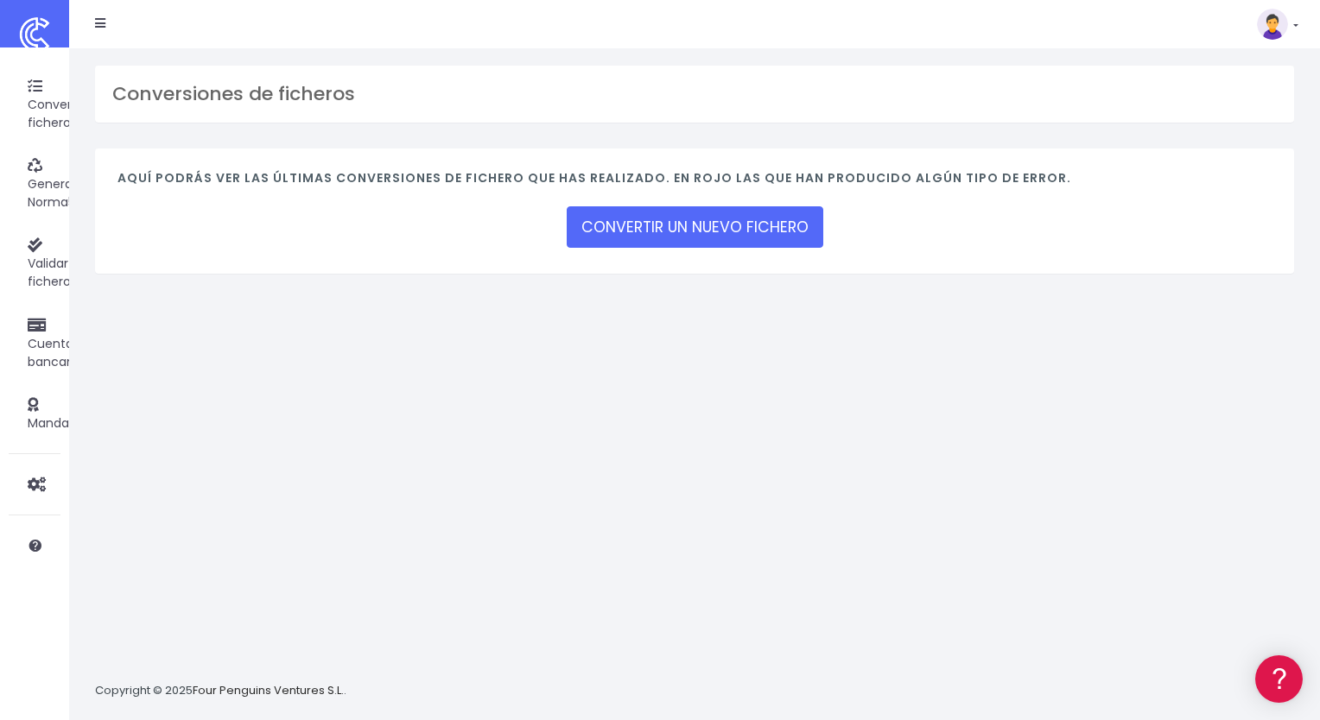
click at [415, 371] on div "Conversiones de ficheros Aquí podrás ver las últimas conversiones de fichero qu…" at bounding box center [694, 384] width 1251 height 672
click at [7, 318] on div "Convertir fichero Generar Norma58 Validar fichero Cuentas bancarias Mandatos Cu…" at bounding box center [34, 312] width 69 height 529
click at [58, 335] on link "Cuentas bancarias" at bounding box center [108, 324] width 199 height 43
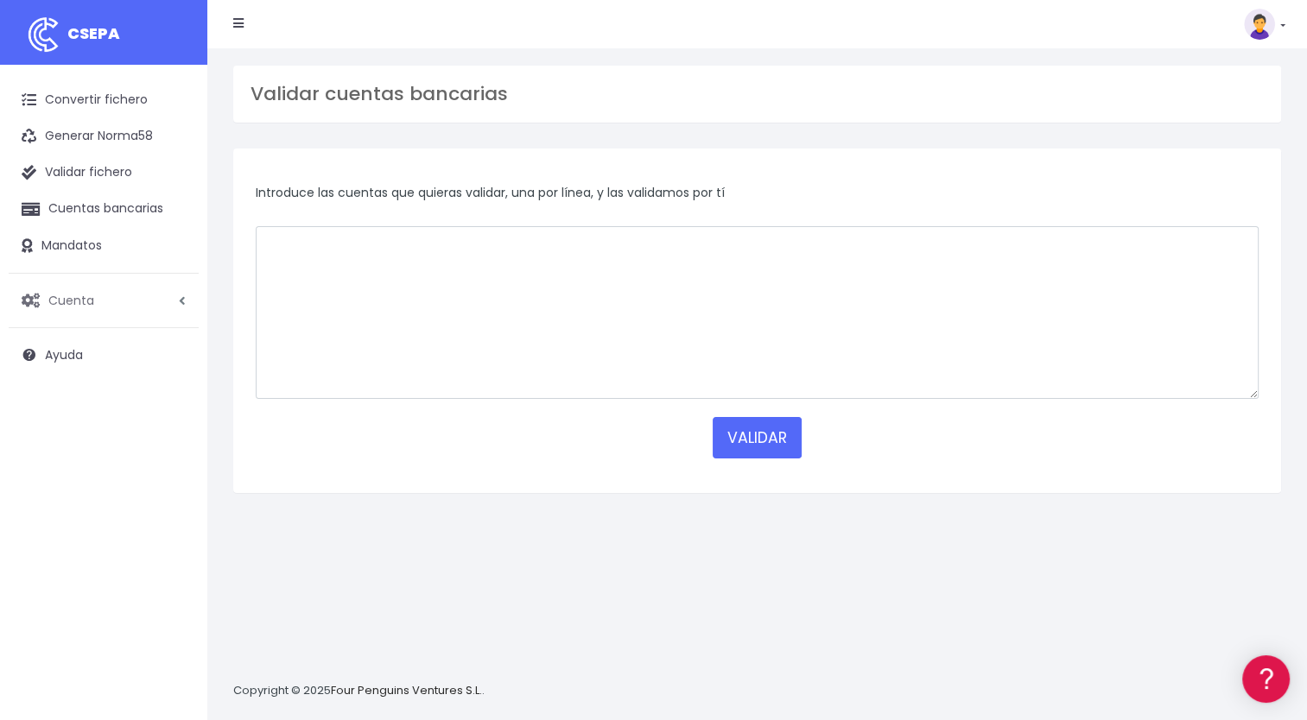
click at [56, 303] on span "Cuenta" at bounding box center [71, 299] width 46 height 17
click at [117, 99] on link "Convertir fichero" at bounding box center [104, 100] width 190 height 36
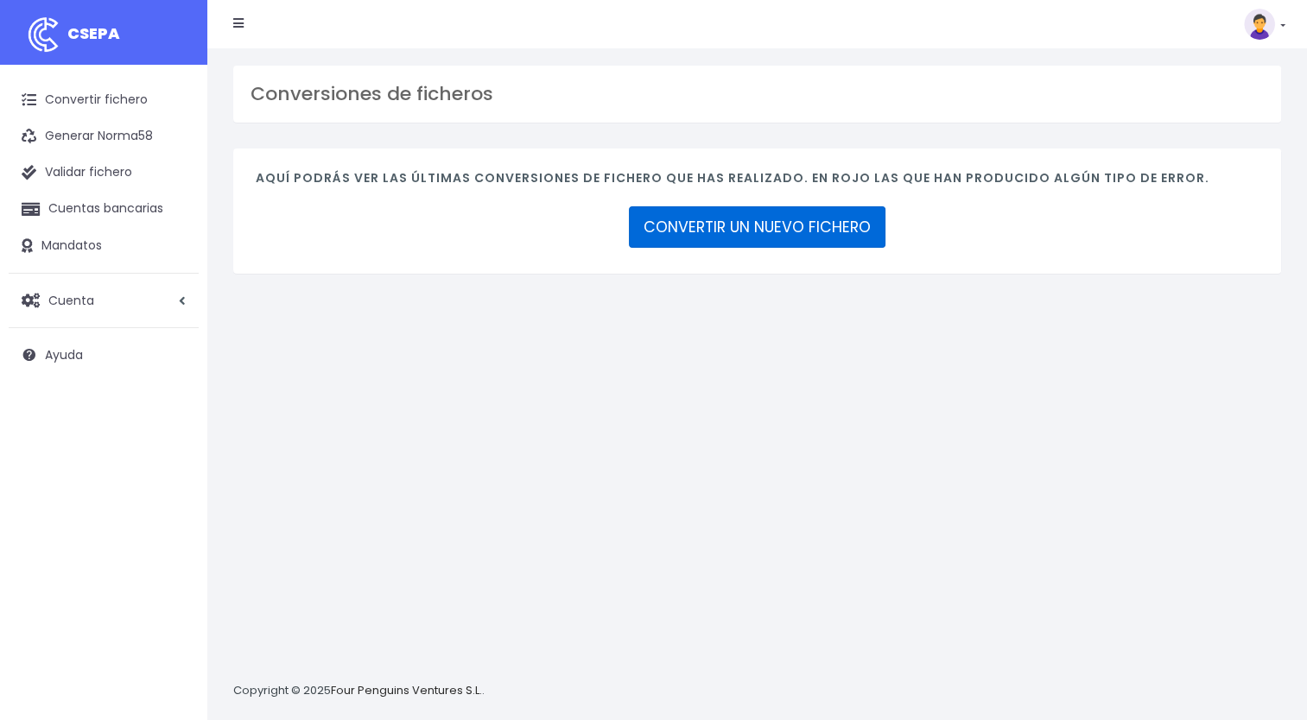
click at [723, 235] on link "CONVERTIR UN NUEVO FICHERO" at bounding box center [757, 226] width 257 height 41
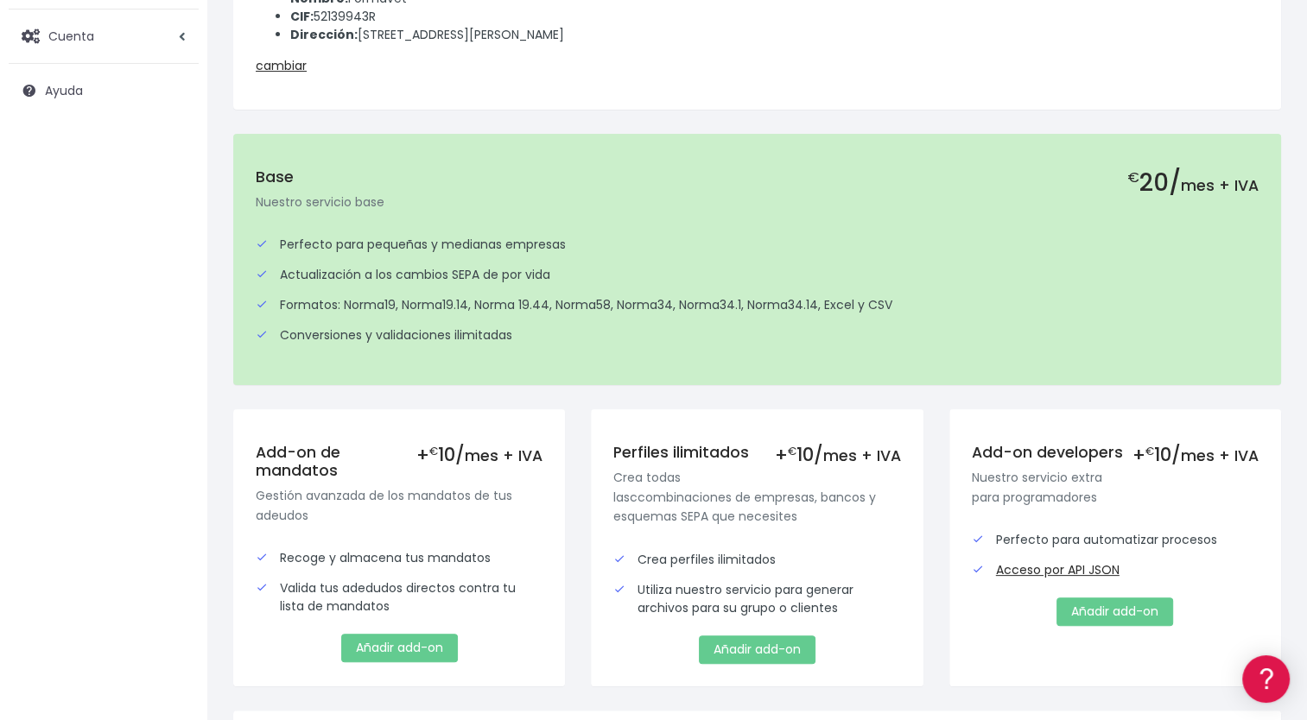
scroll to position [443, 0]
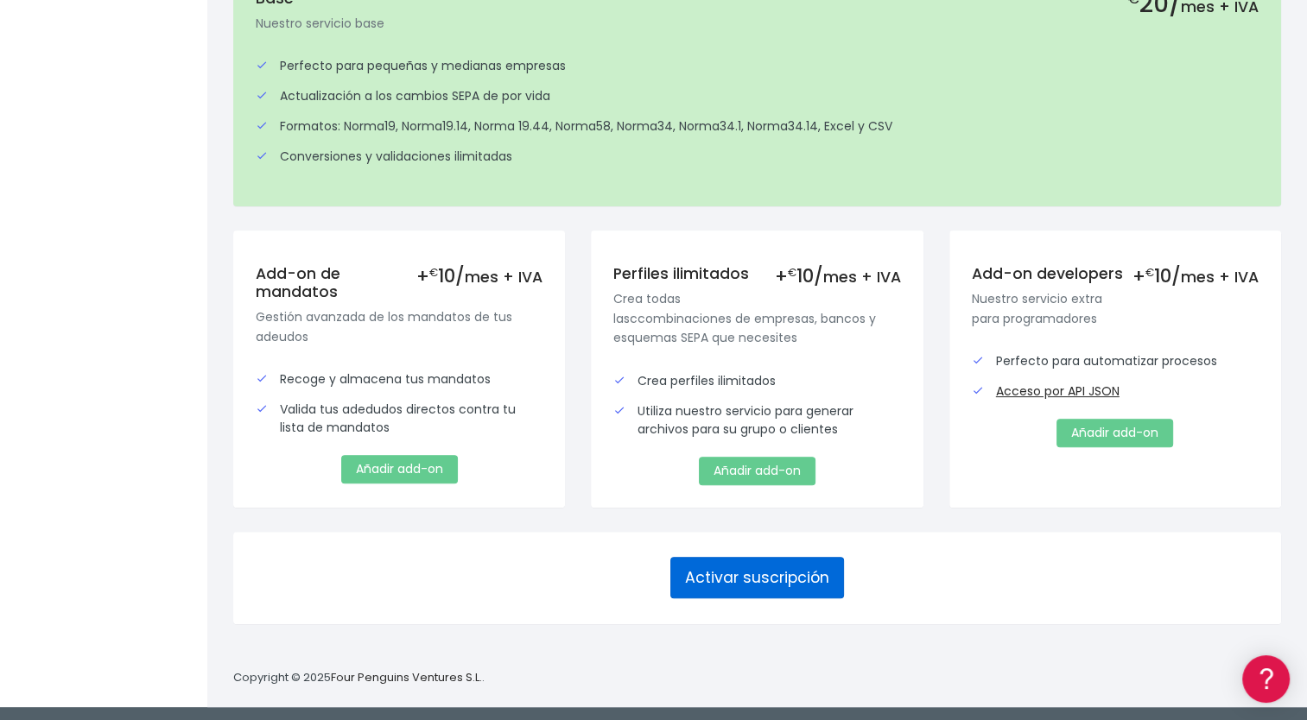
click at [763, 576] on button "Activar suscripción" at bounding box center [757, 577] width 174 height 41
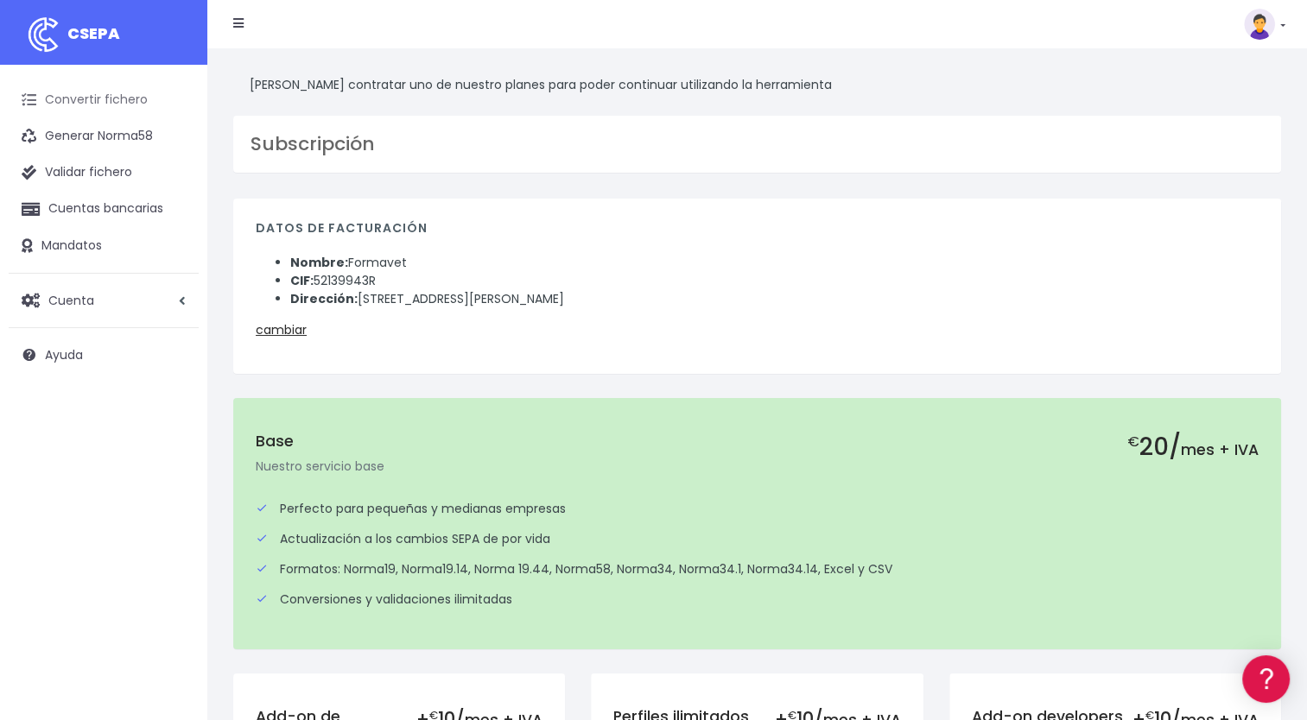
click at [104, 98] on link "Convertir fichero" at bounding box center [104, 100] width 190 height 36
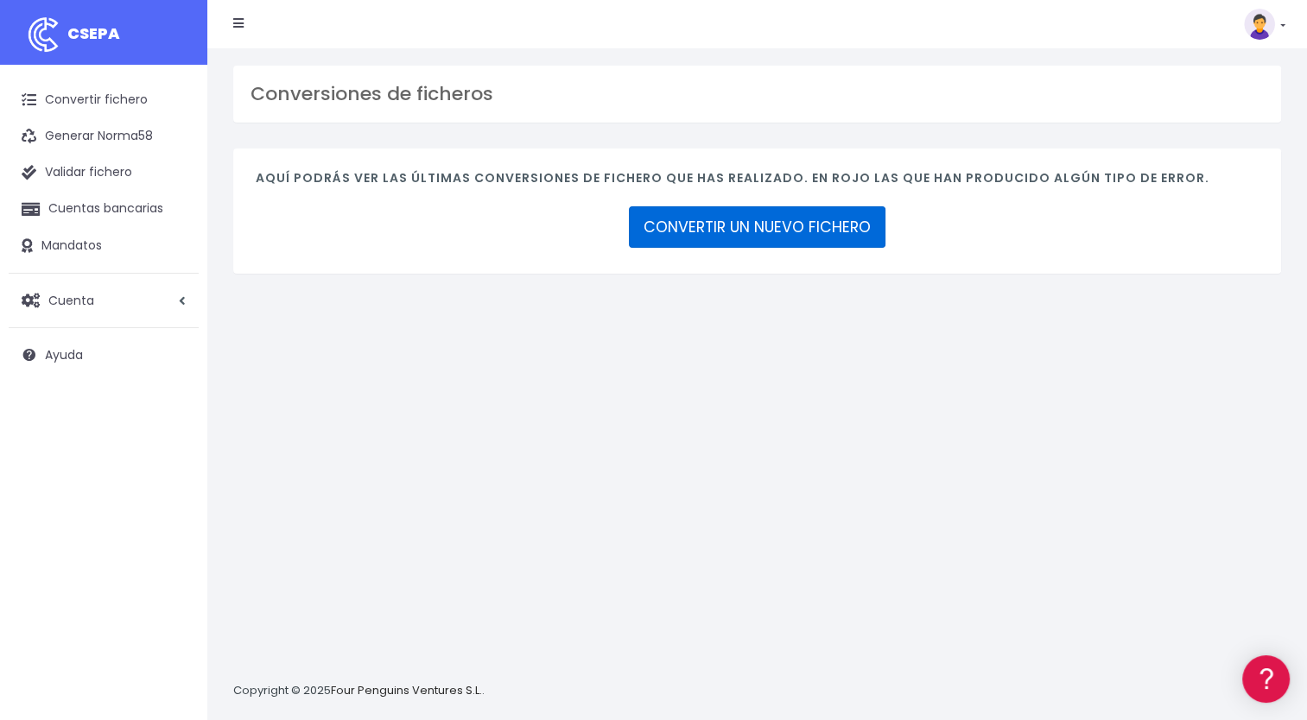
click at [719, 230] on link "CONVERTIR UN NUEVO FICHERO" at bounding box center [757, 226] width 257 height 41
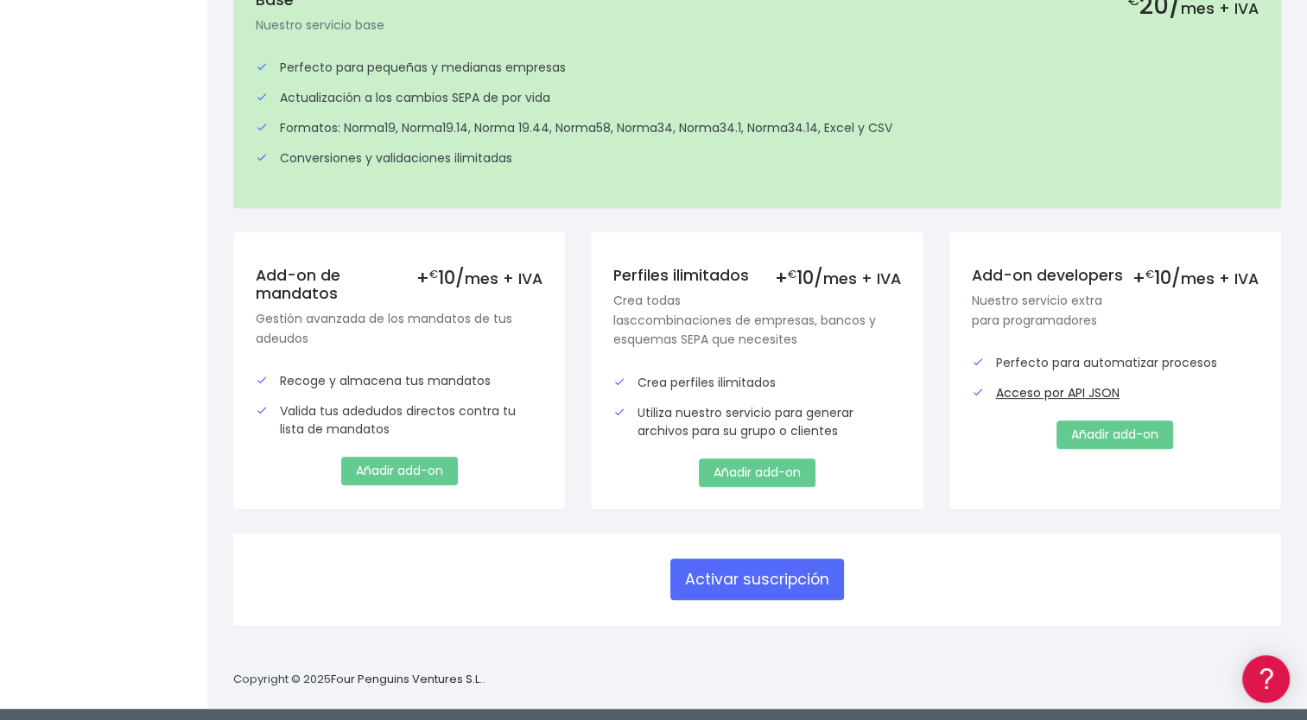
scroll to position [443, 0]
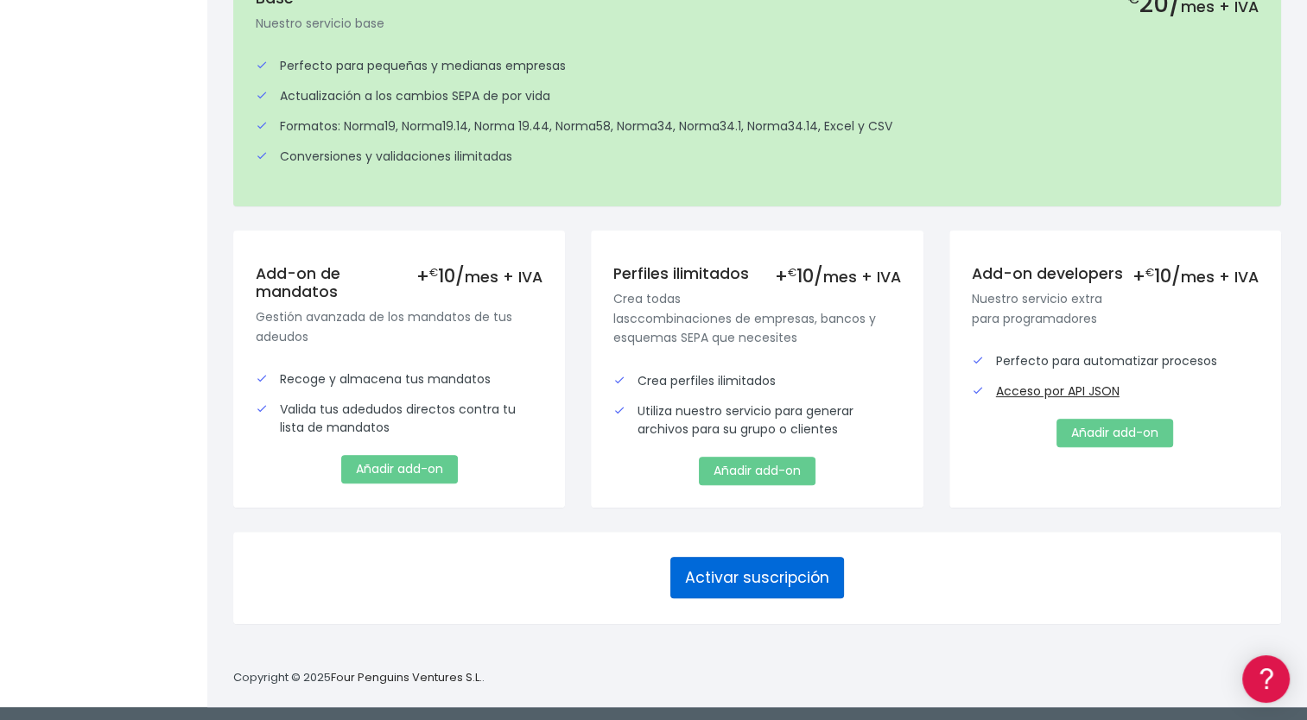
click at [729, 577] on button "Activar suscripción" at bounding box center [757, 577] width 174 height 41
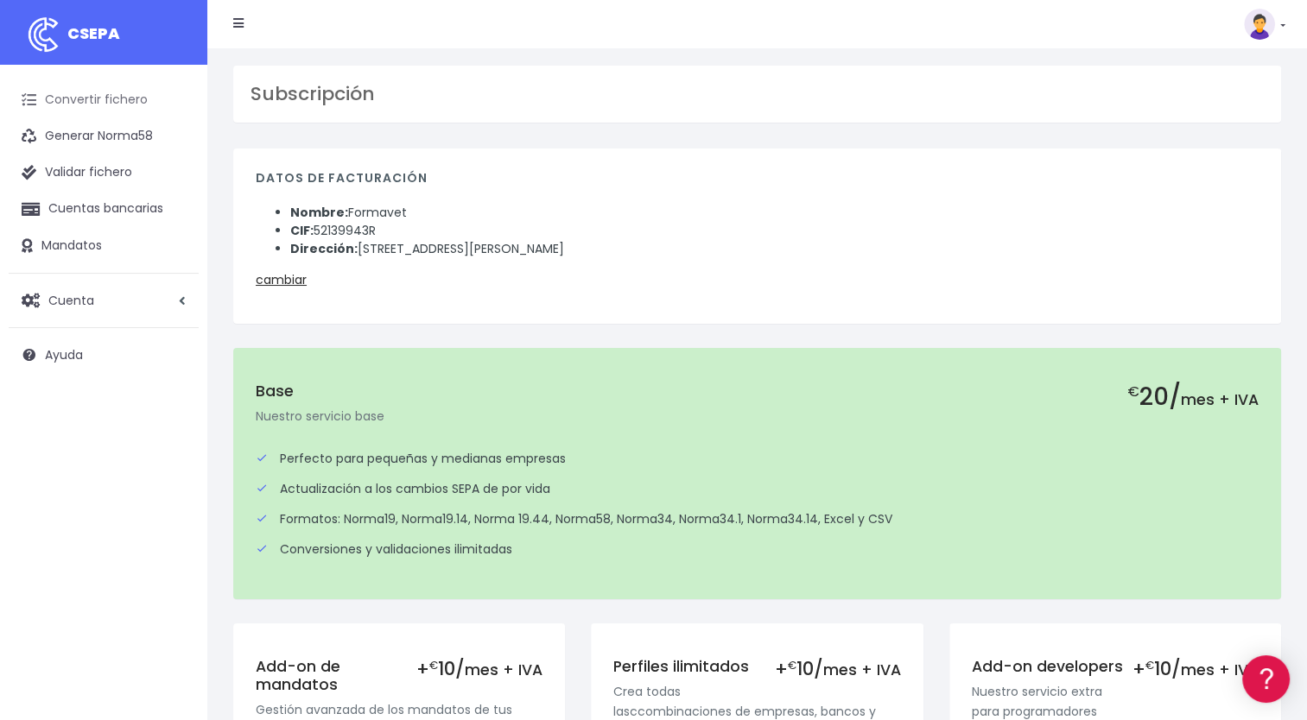
click at [97, 99] on link "Convertir fichero" at bounding box center [104, 100] width 190 height 36
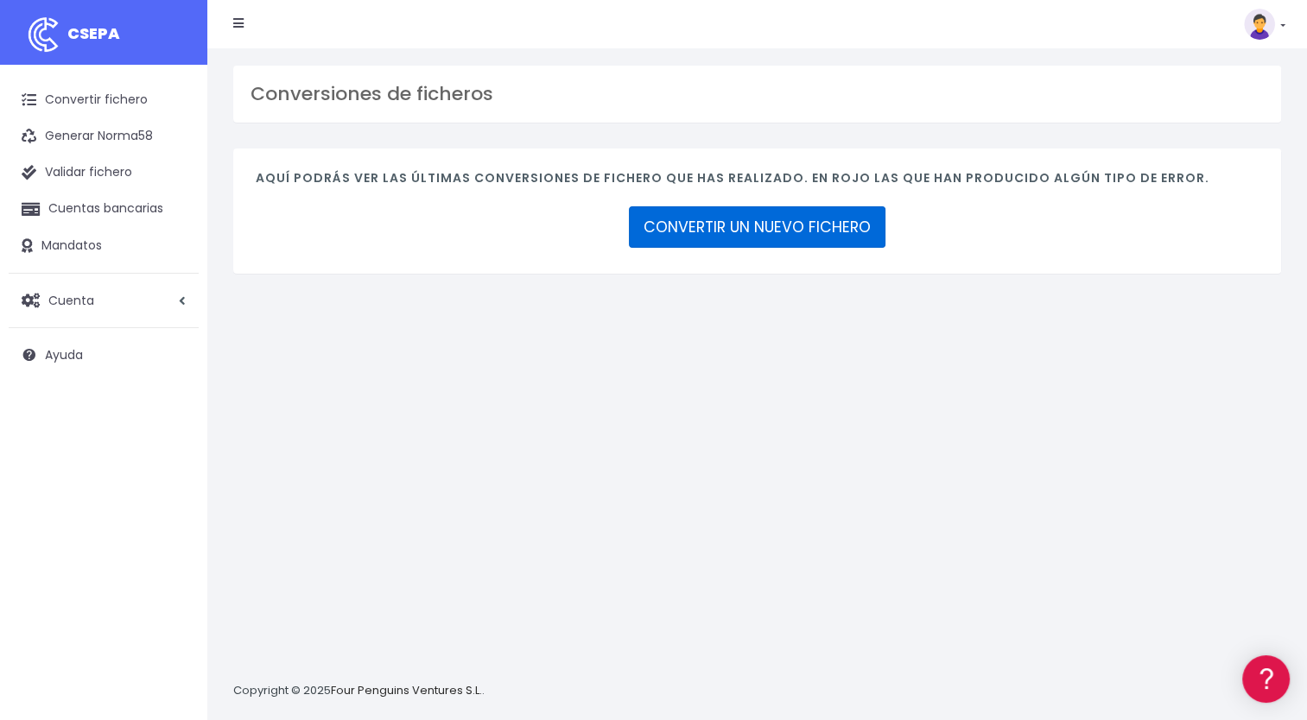
click at [716, 216] on link "CONVERTIR UN NUEVO FICHERO" at bounding box center [757, 226] width 257 height 41
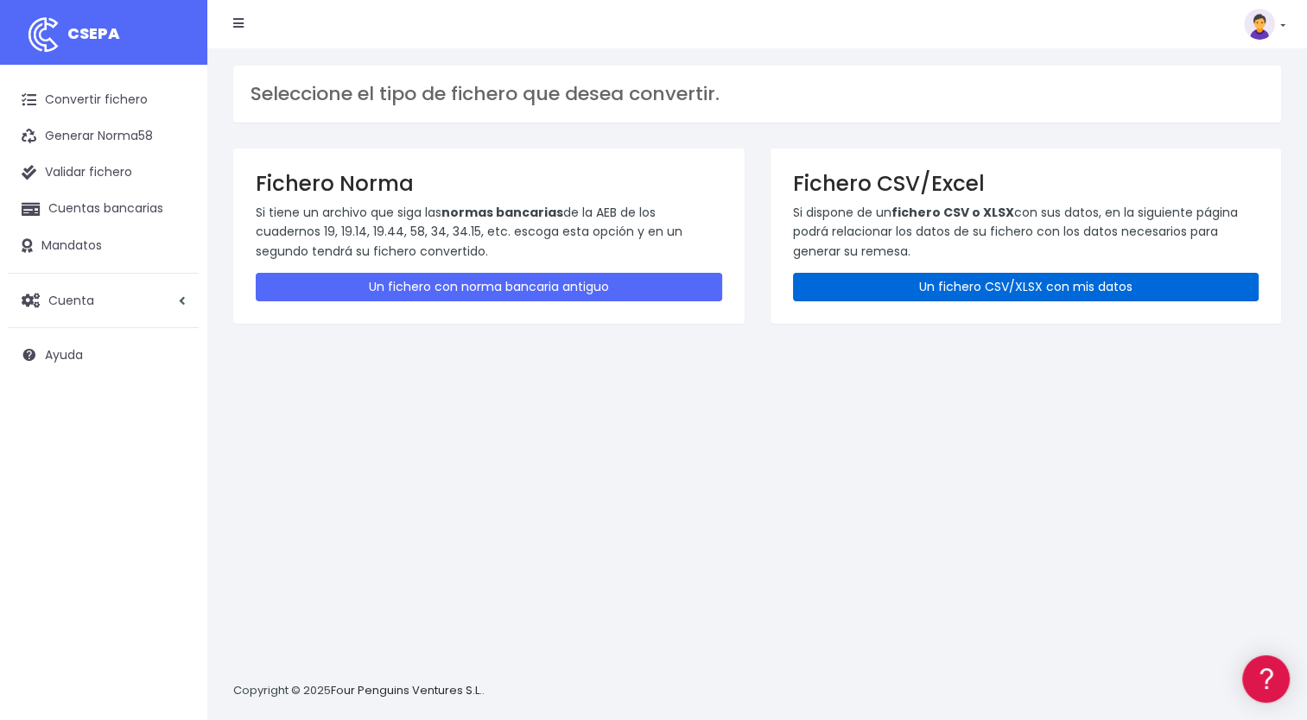
click at [1073, 279] on link "Un fichero CSV/XLSX con mis datos" at bounding box center [1026, 287] width 466 height 29
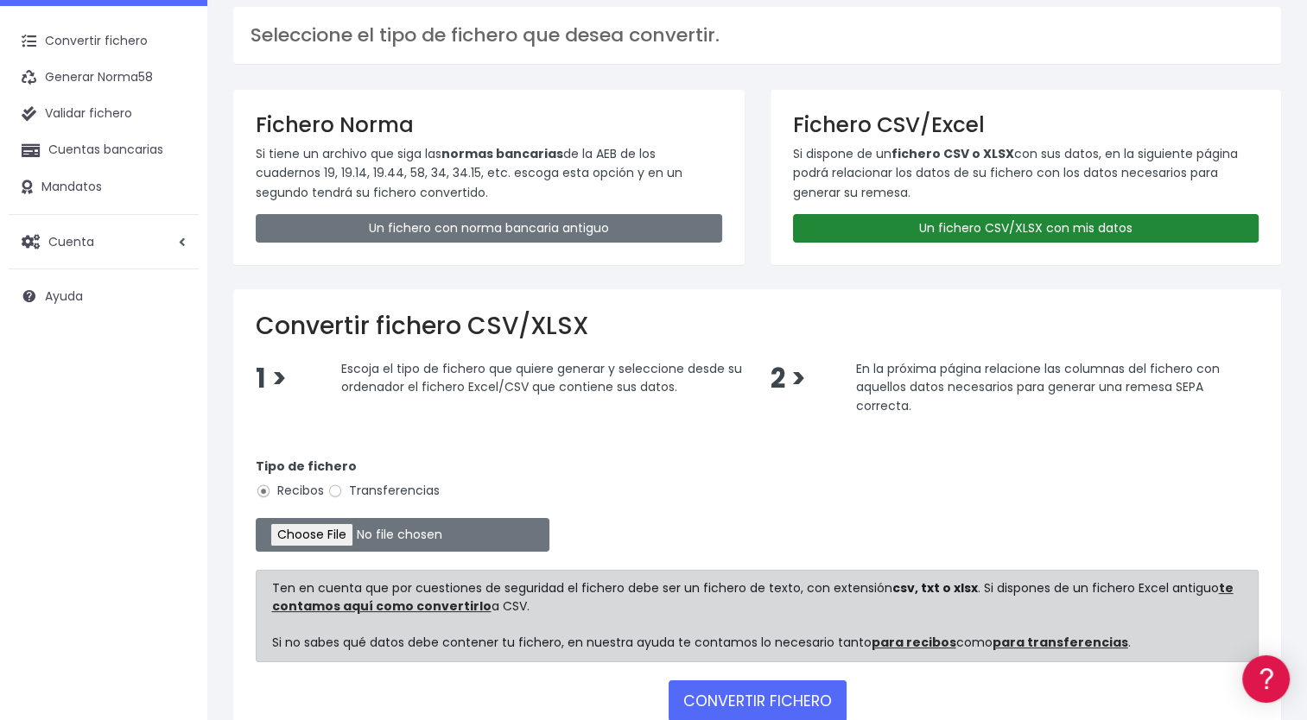
scroll to position [86, 0]
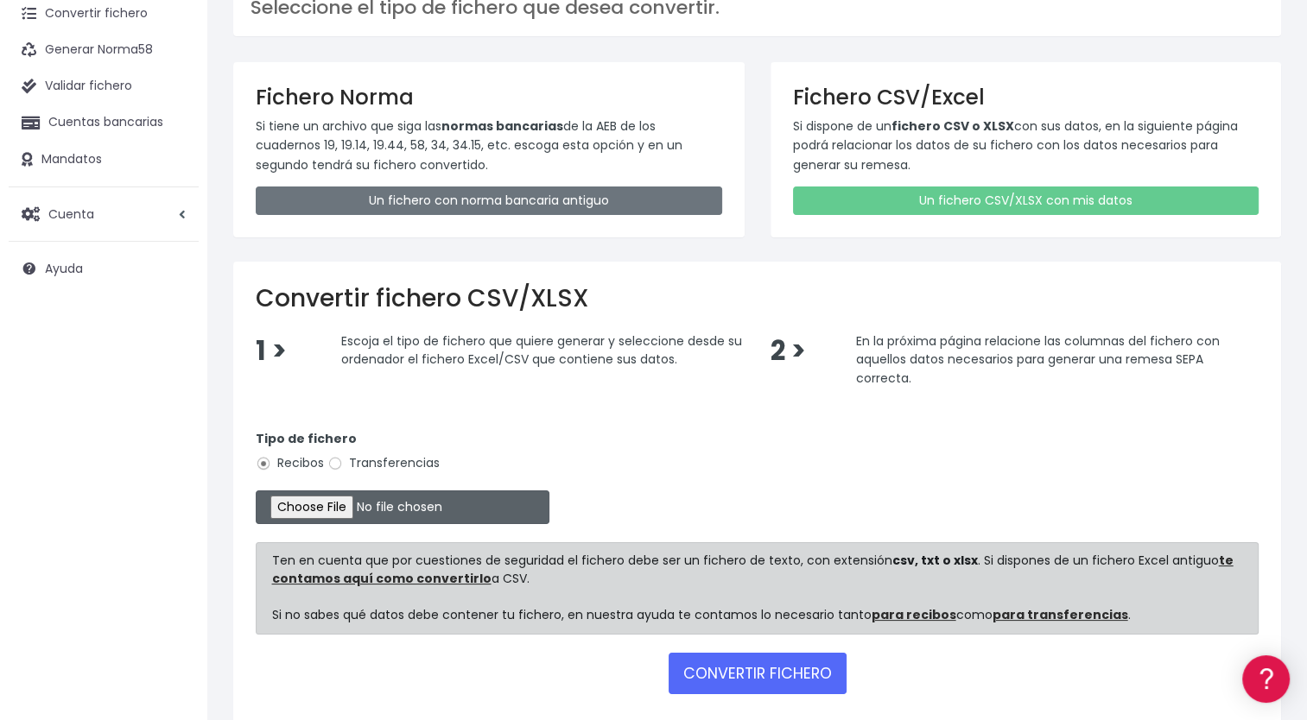
click at [311, 510] on input "file" at bounding box center [403, 508] width 294 height 34
type input "C:\fakepath\Remesa OCTUBRE 2025_CSV.csv"
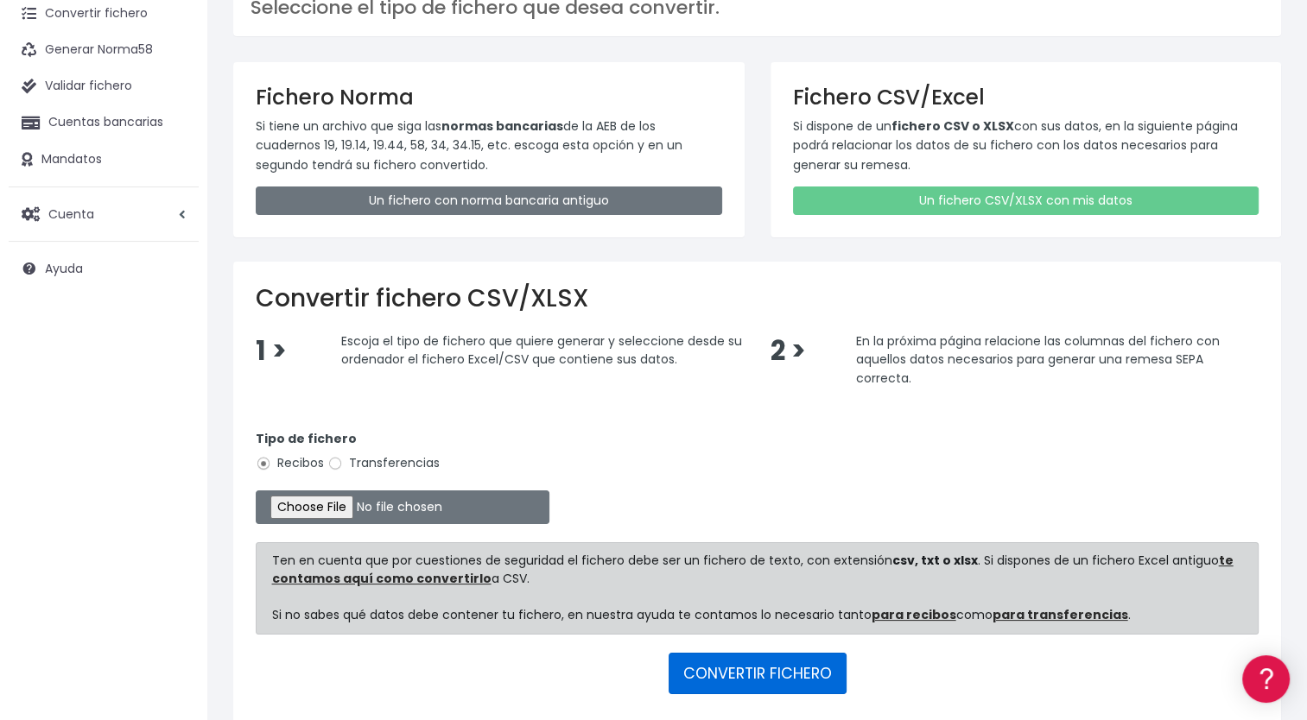
click at [759, 680] on button "CONVERTIR FICHERO" at bounding box center [757, 673] width 178 height 41
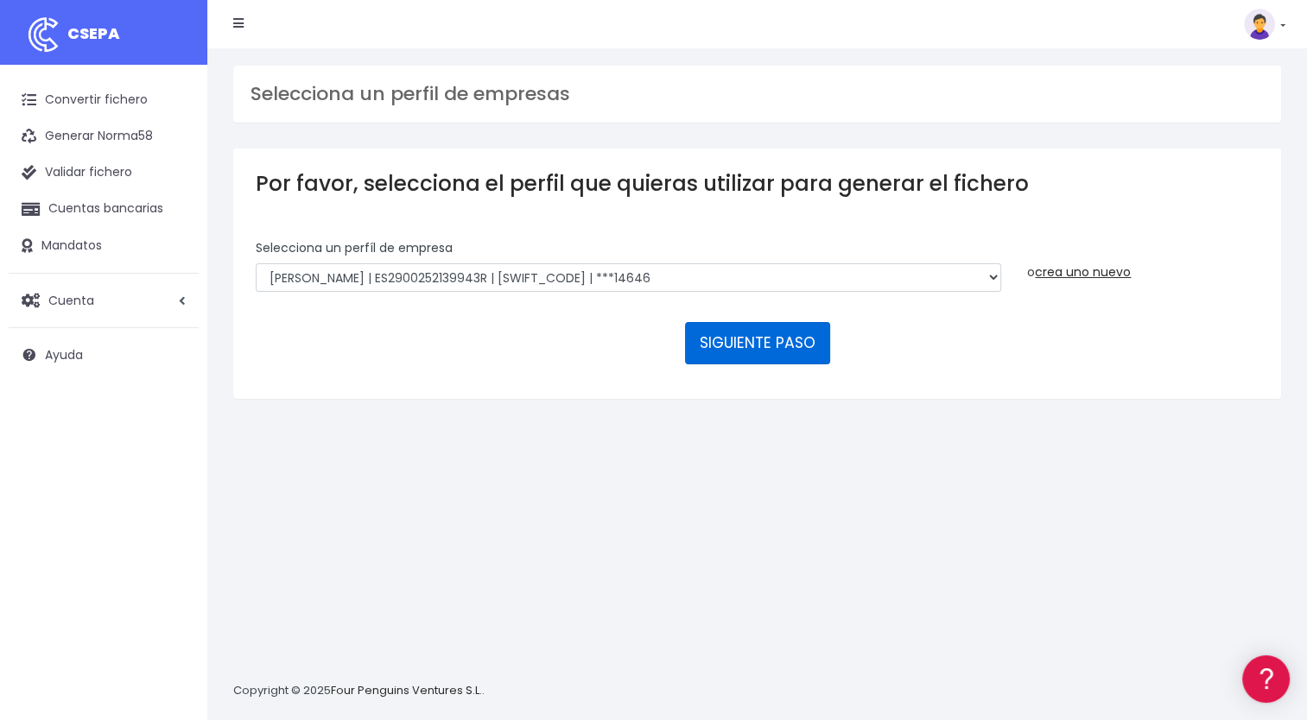
click at [737, 338] on button "SIGUIENTE PASO" at bounding box center [757, 342] width 145 height 41
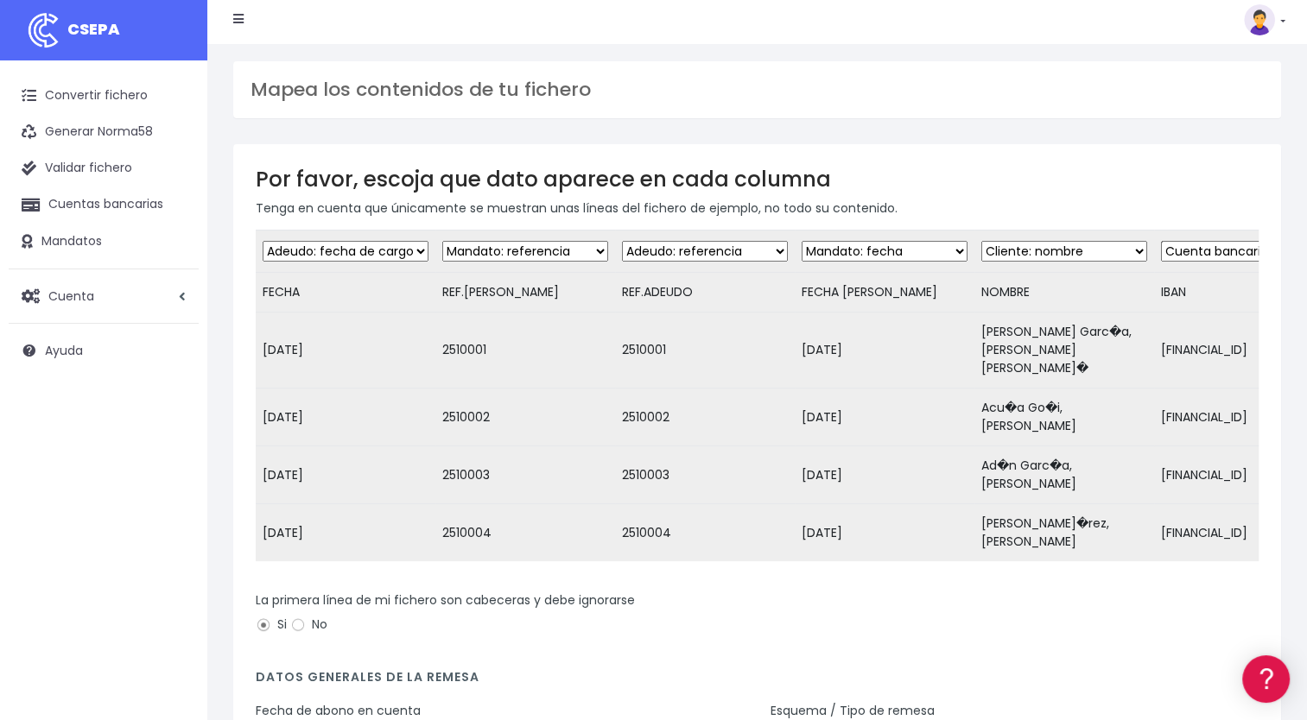
scroll to position [176, 0]
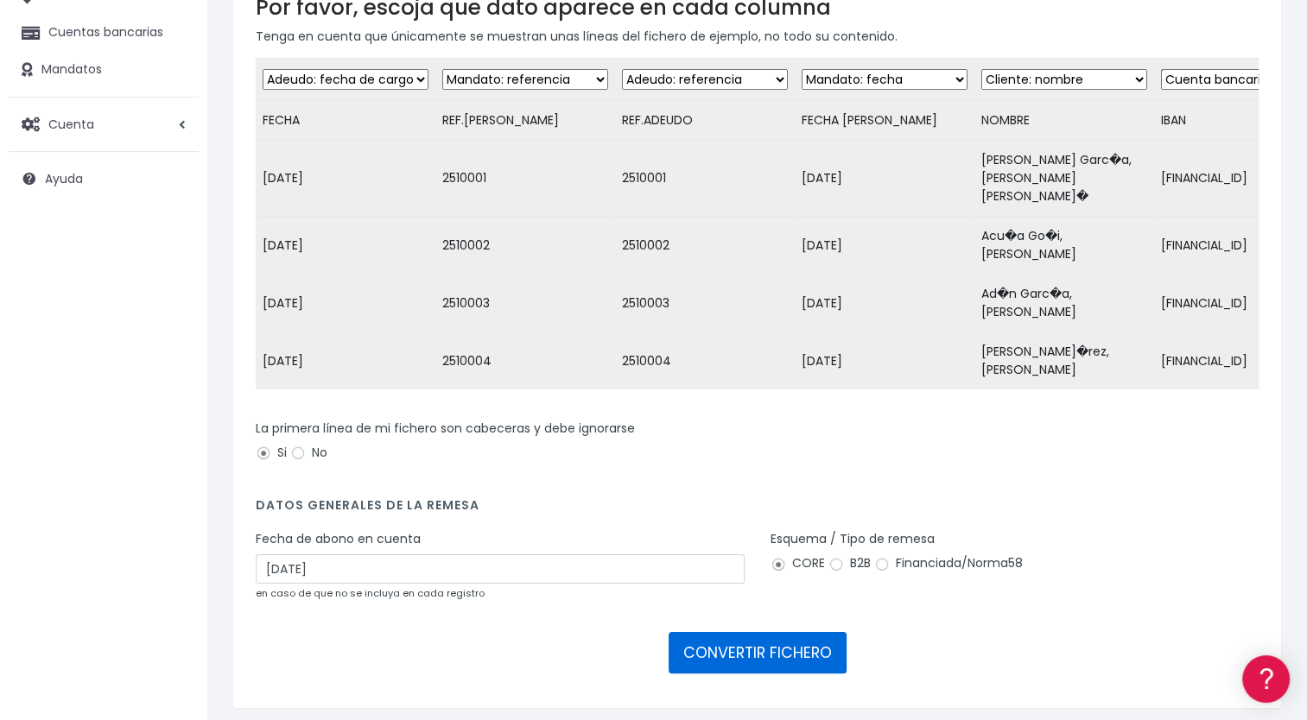
click at [760, 632] on button "CONVERTIR FICHERO" at bounding box center [757, 652] width 178 height 41
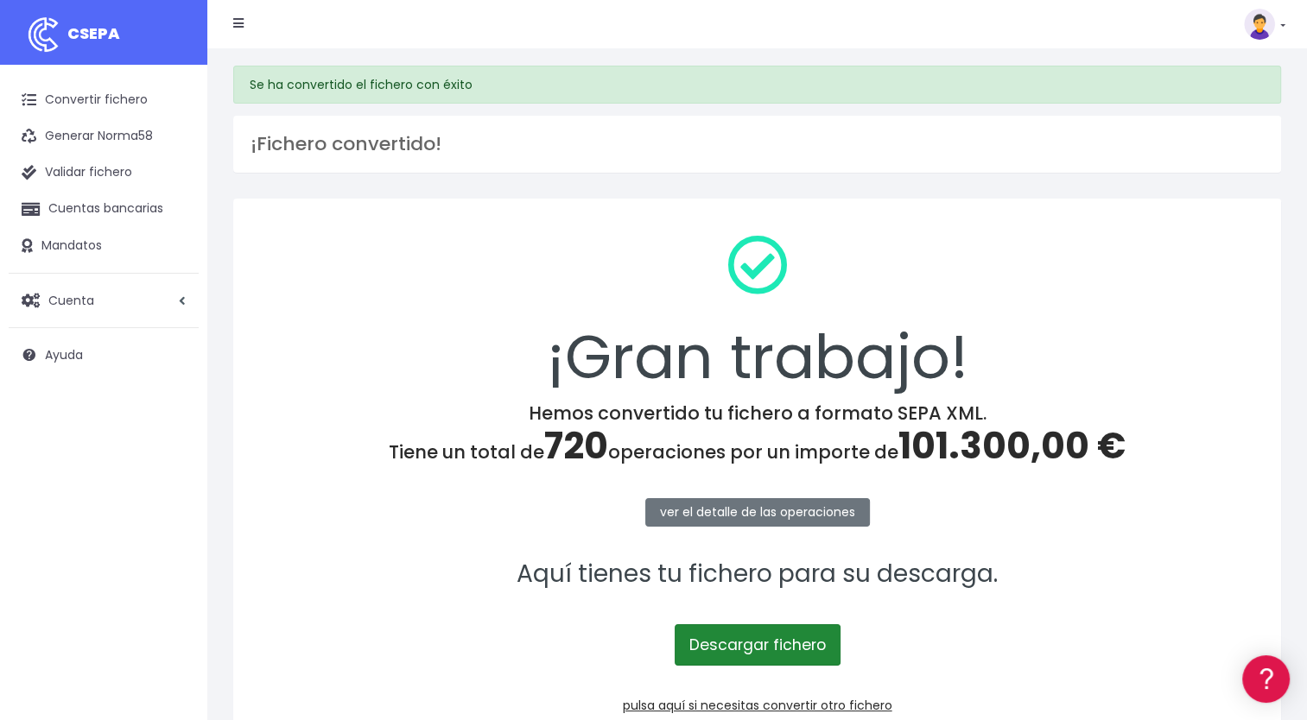
click at [750, 641] on link "Descargar fichero" at bounding box center [758, 644] width 166 height 41
click at [1285, 30] on nav "CSEPA Suscripción Facturación API [GEOGRAPHIC_DATA] Salir" at bounding box center [756, 24] width 1099 height 48
click at [1276, 26] on link at bounding box center [1264, 24] width 41 height 31
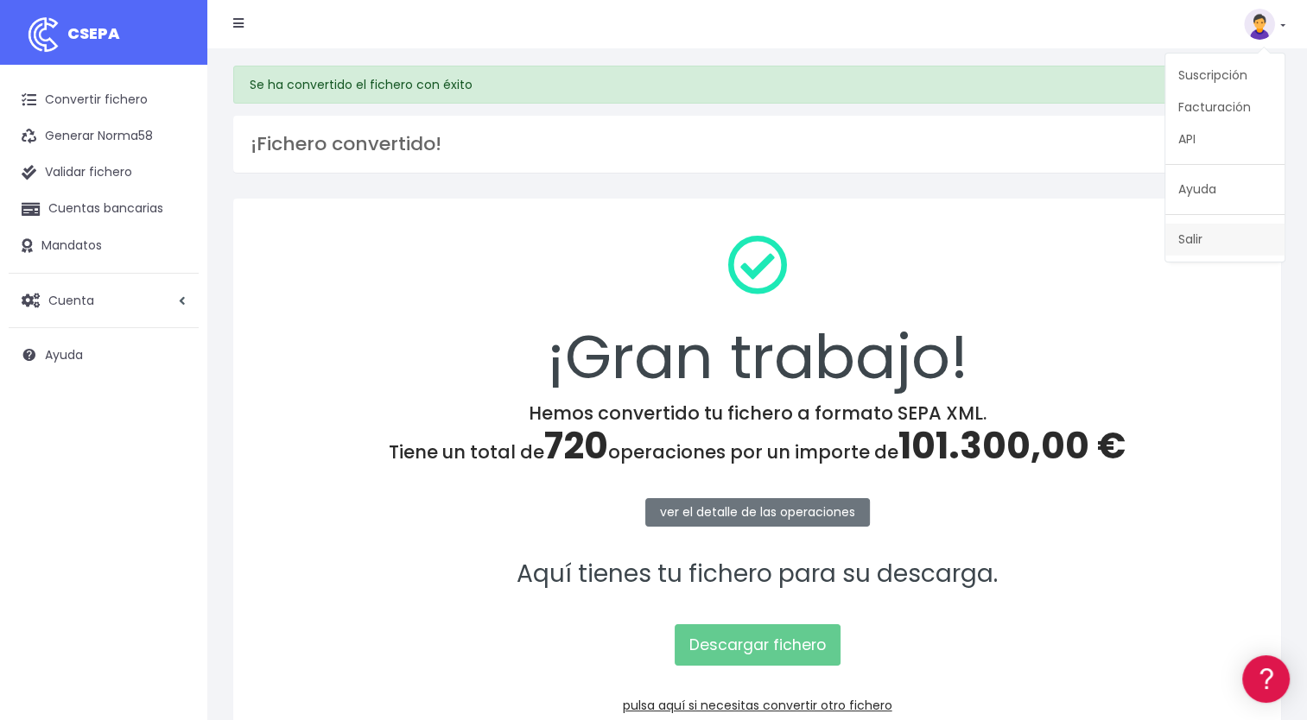
click at [1183, 238] on link "Salir" at bounding box center [1224, 240] width 119 height 32
